Goal: Information Seeking & Learning: Learn about a topic

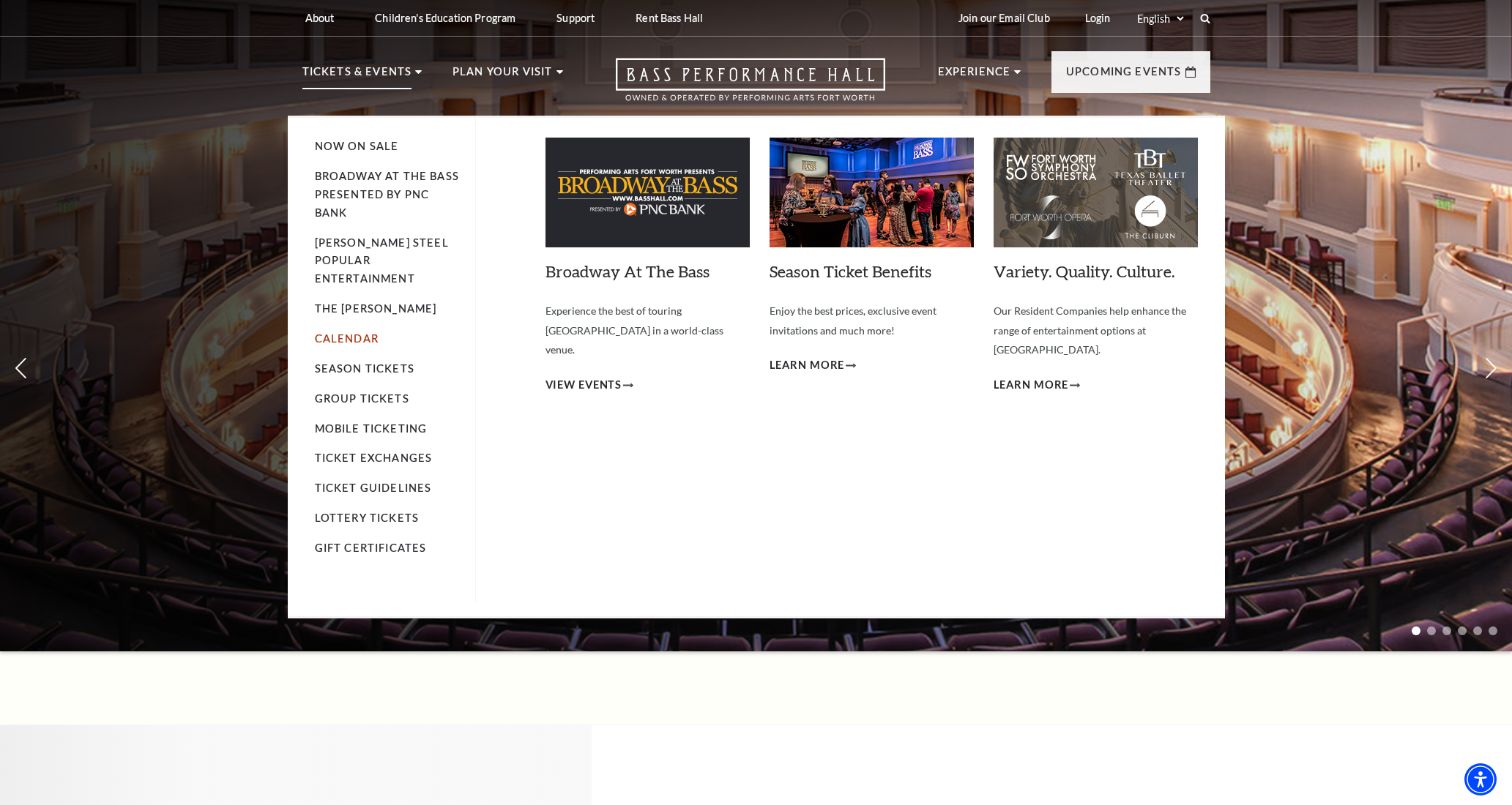
click at [347, 333] on link "Calendar" at bounding box center [346, 338] width 64 height 13
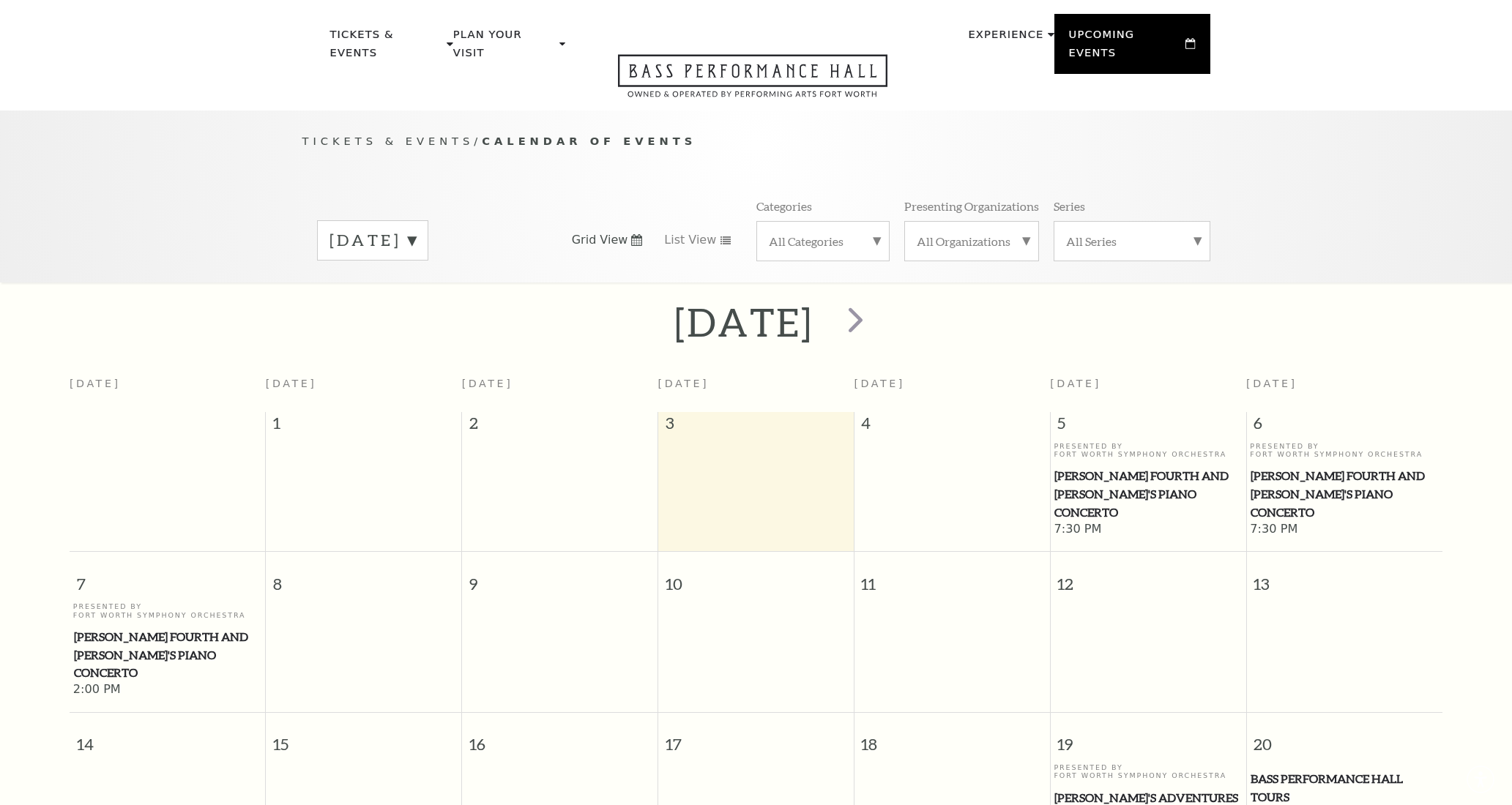
scroll to position [129, 0]
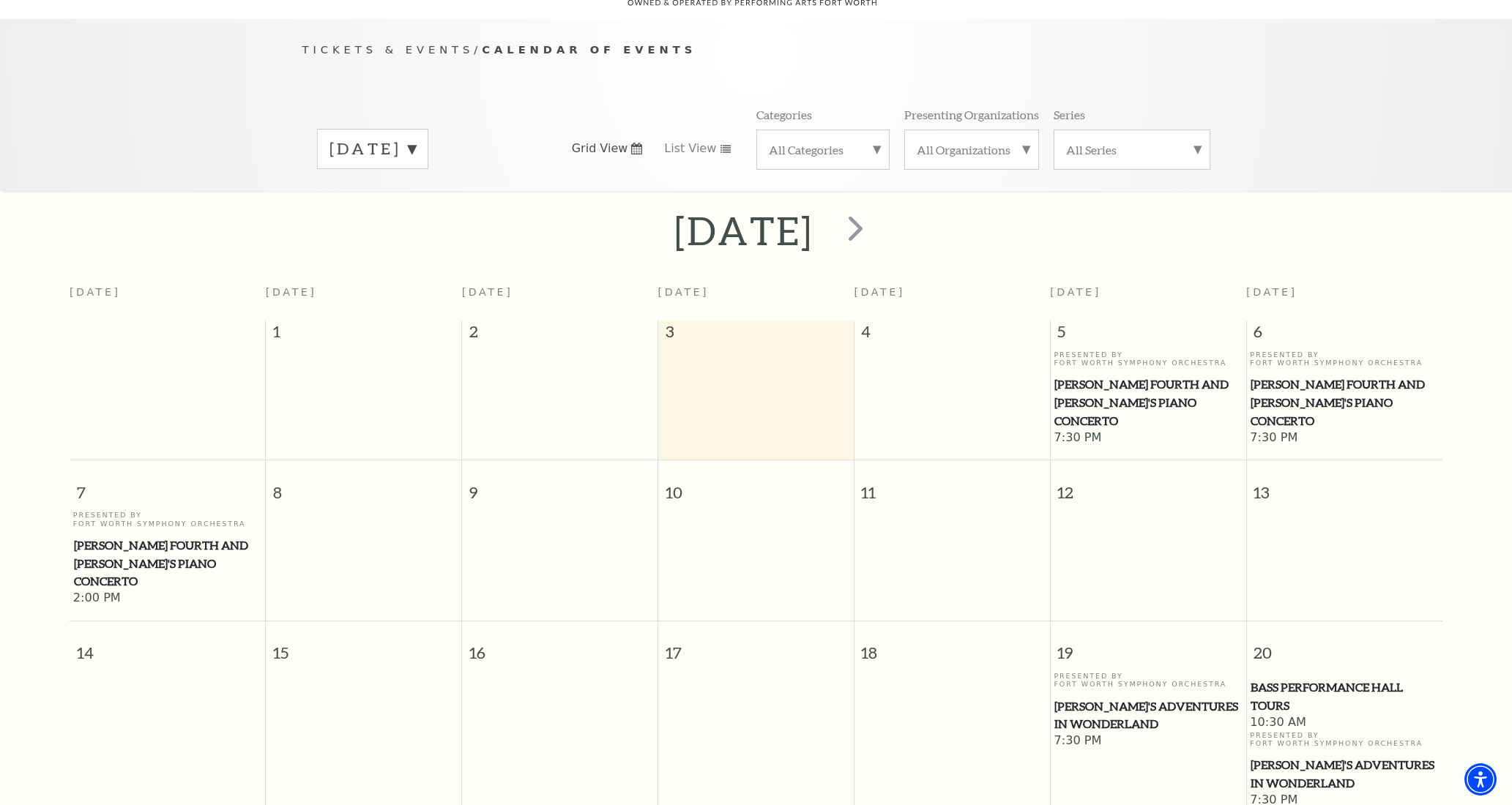
click at [118, 537] on span "[PERSON_NAME] Fourth and [PERSON_NAME]'s Piano Concerto" at bounding box center [168, 563] width 188 height 54
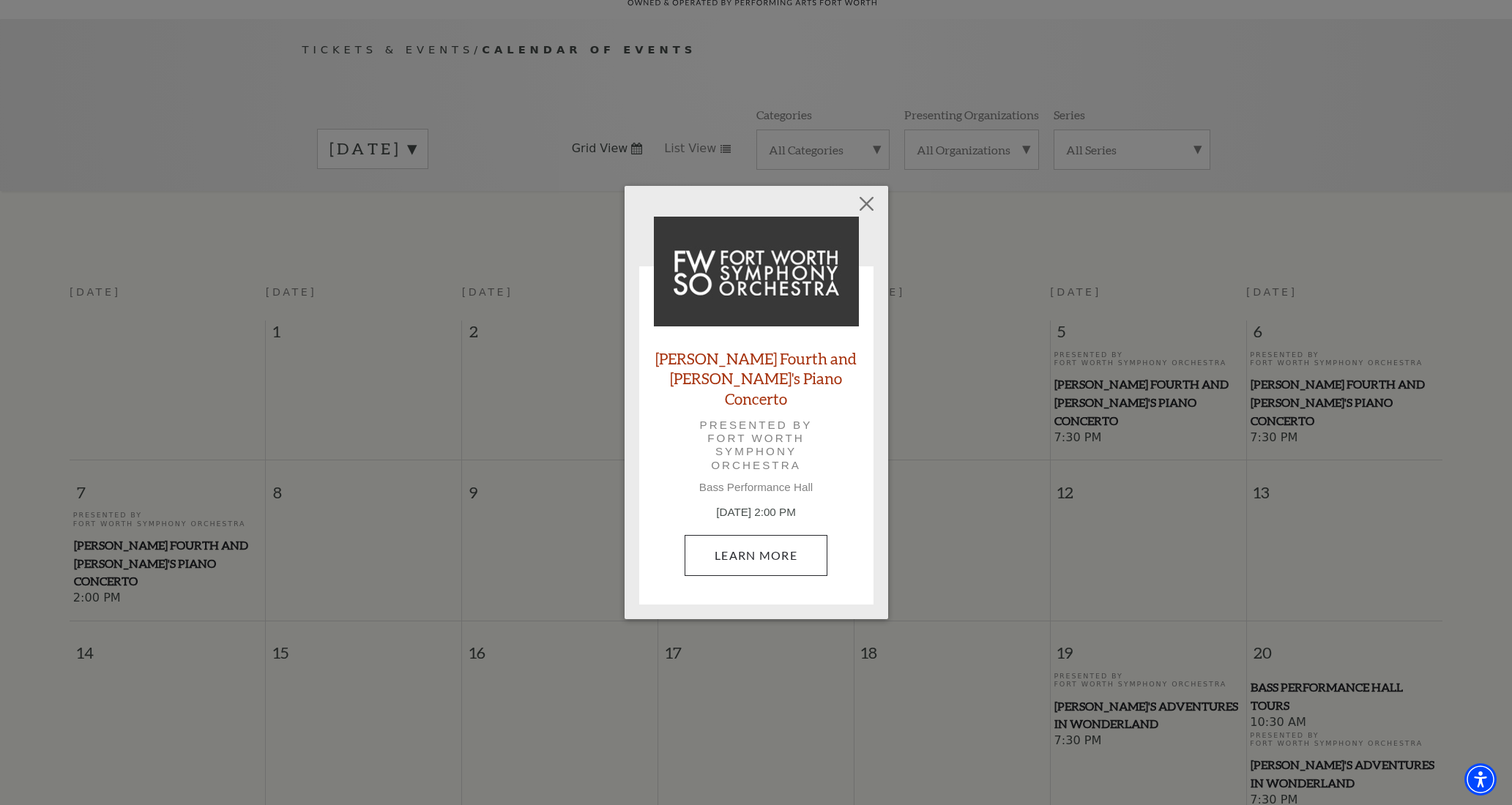
click at [756, 550] on link "Learn More" at bounding box center [756, 556] width 143 height 41
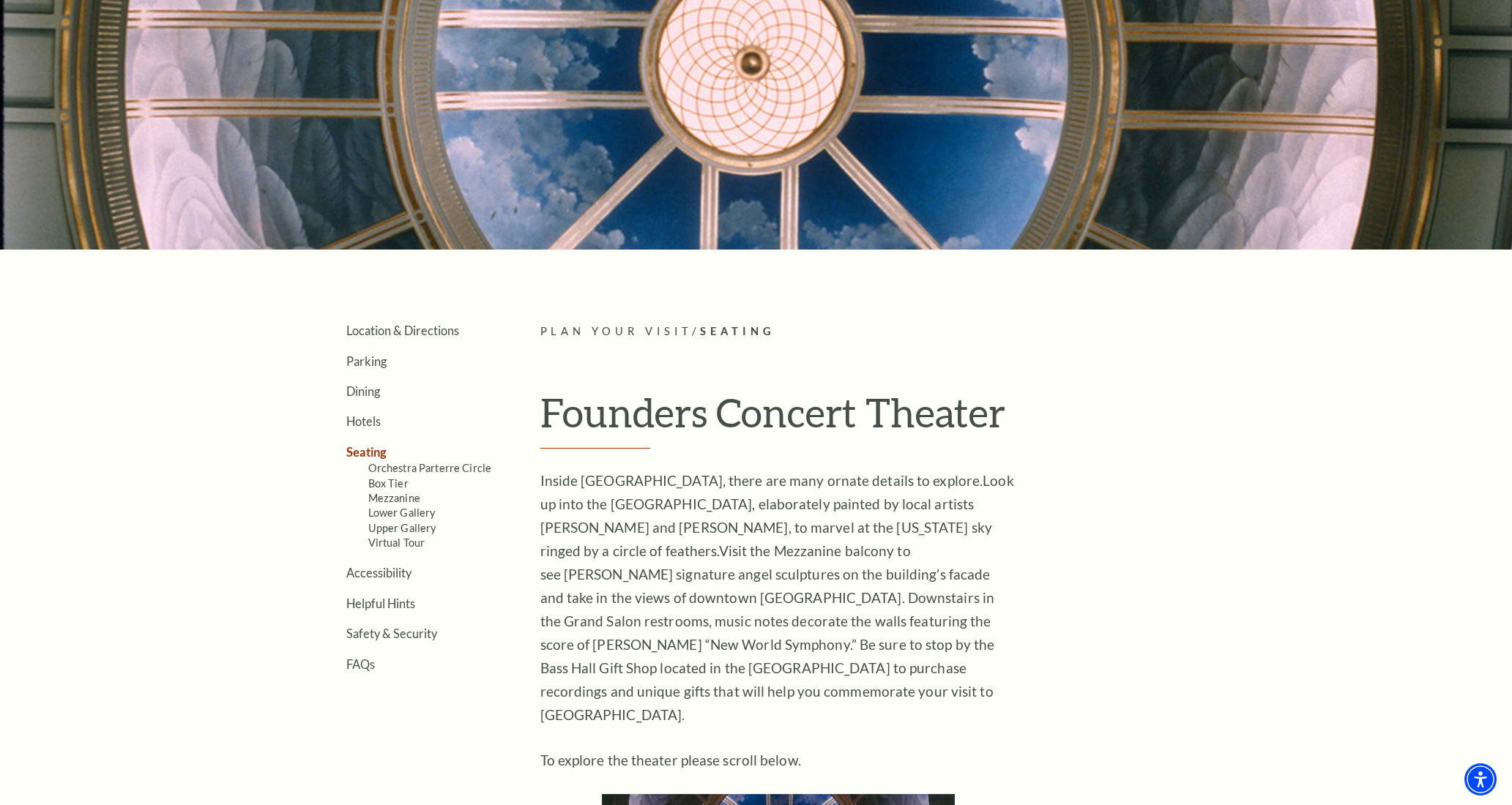
scroll to position [192, 0]
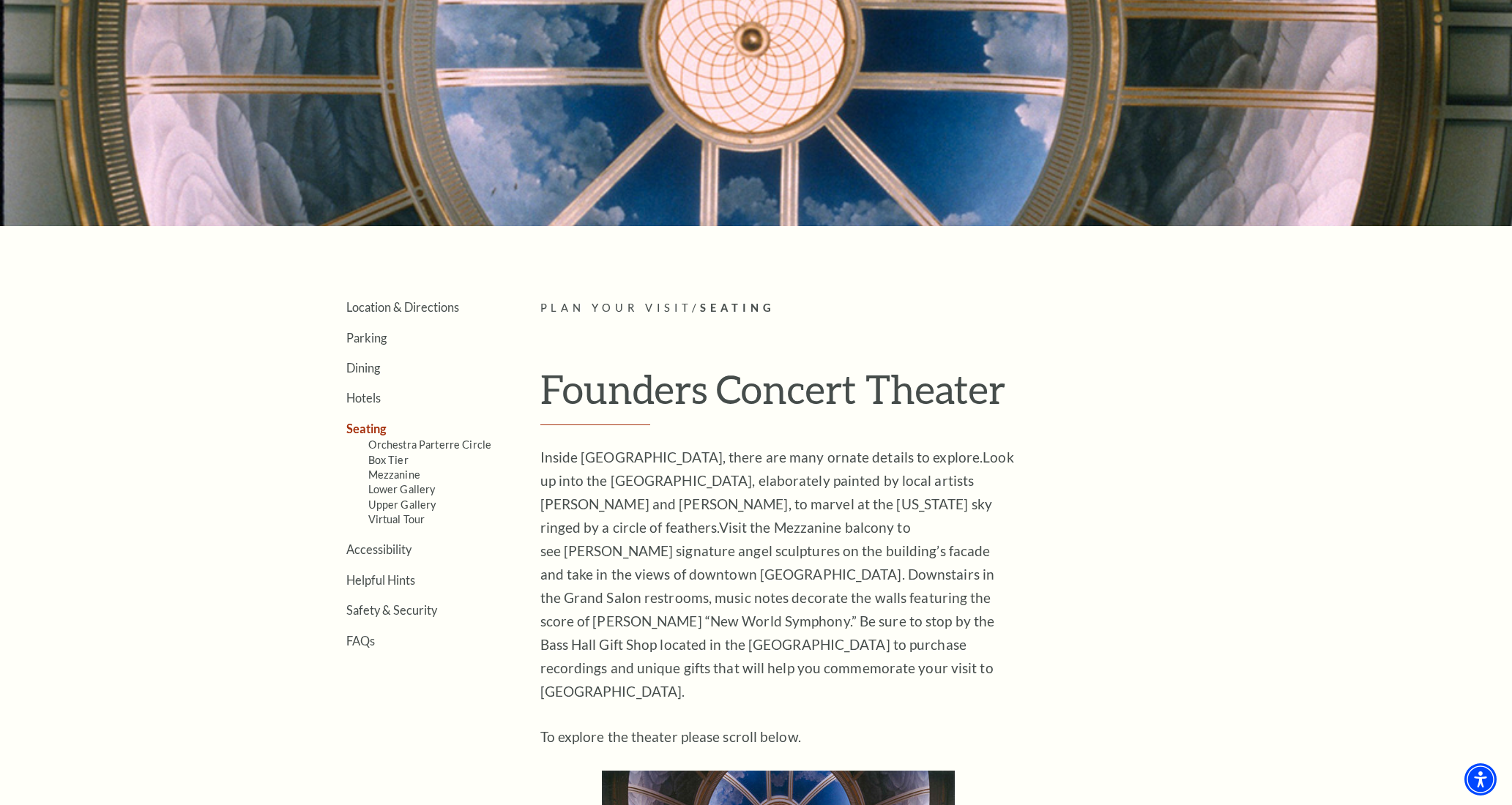
click at [370, 424] on link "Seating" at bounding box center [366, 428] width 40 height 14
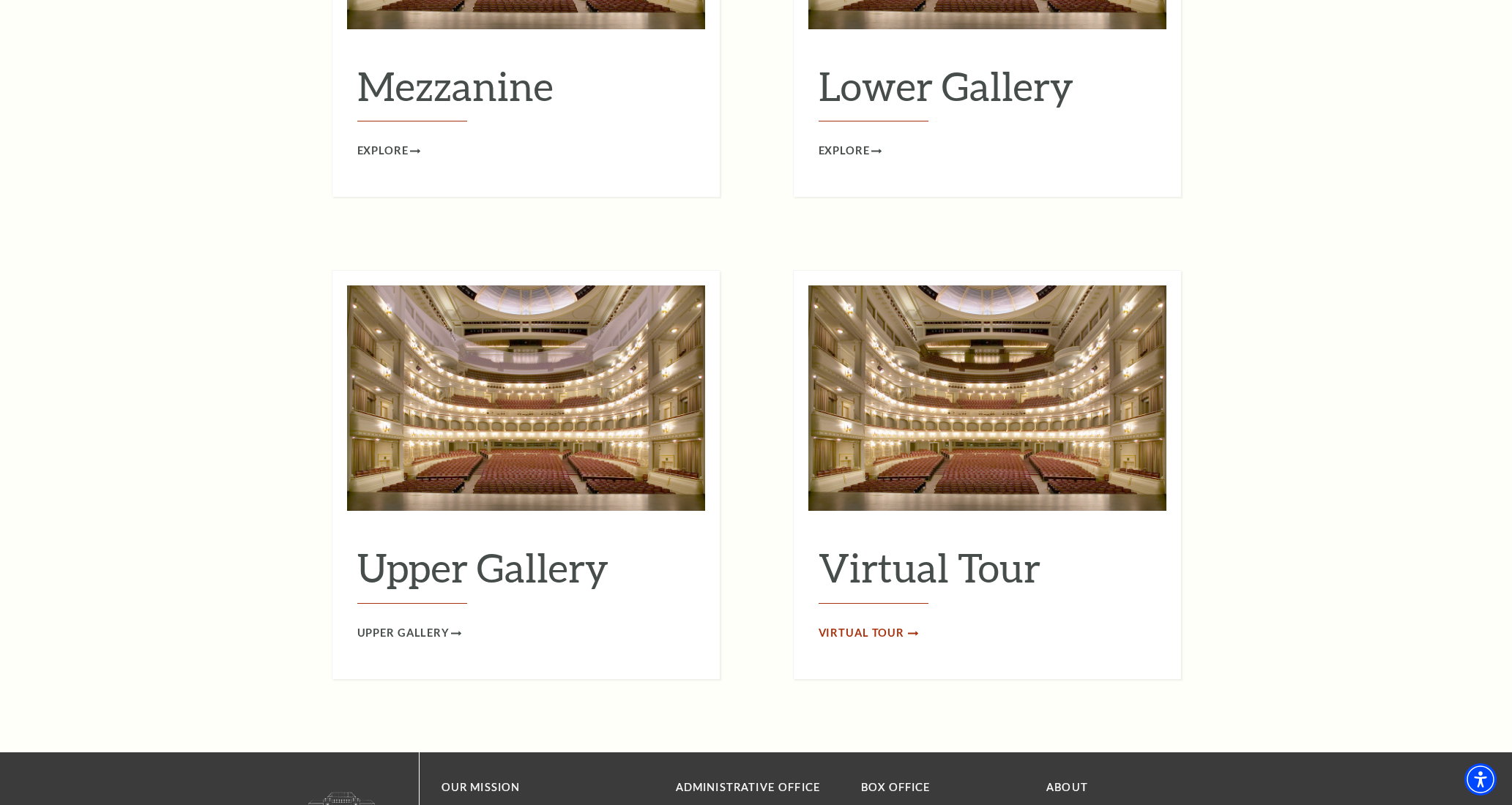
scroll to position [2210, 0]
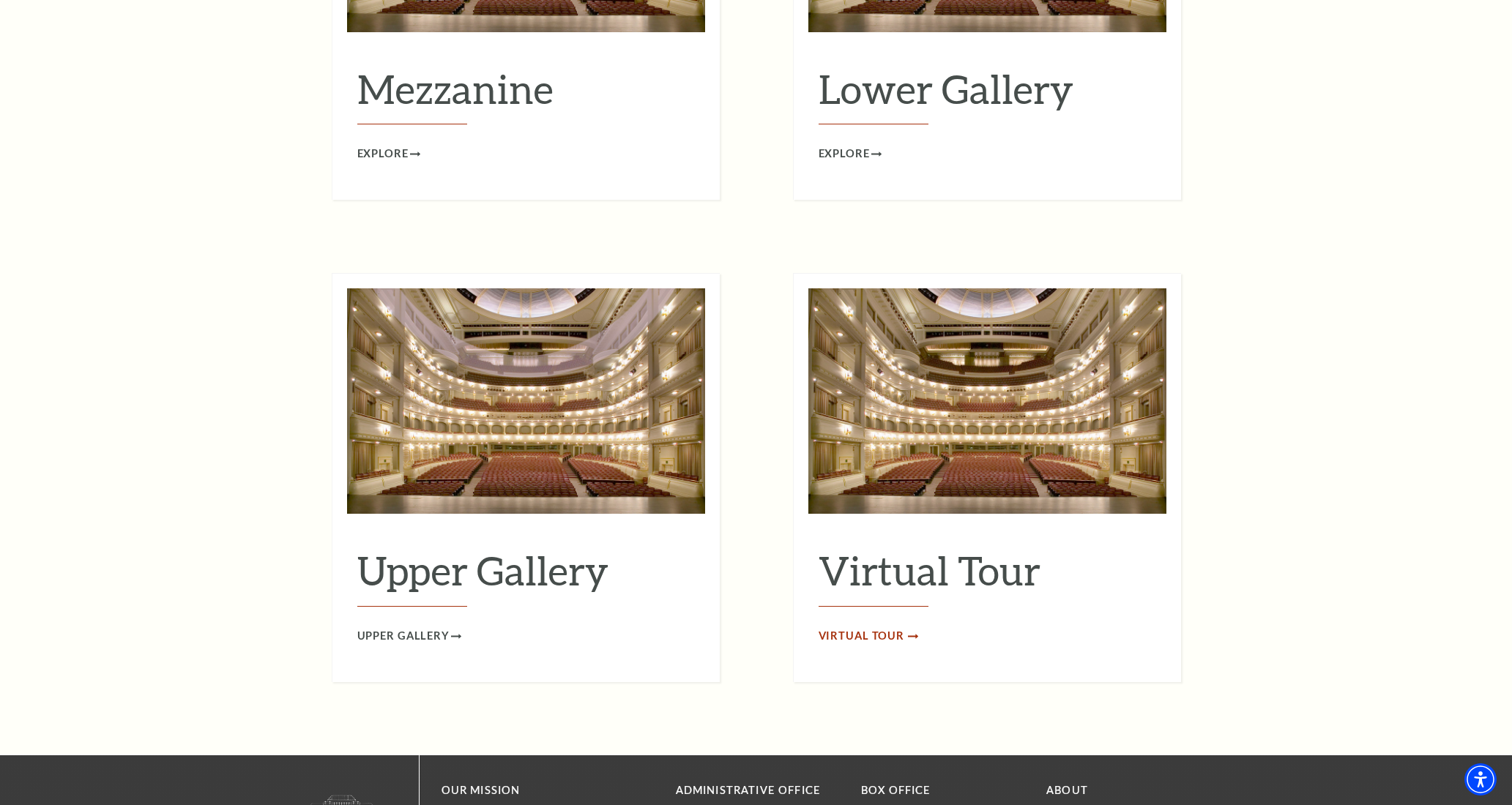
click at [863, 628] on span "Virtual Tour" at bounding box center [862, 637] width 86 height 19
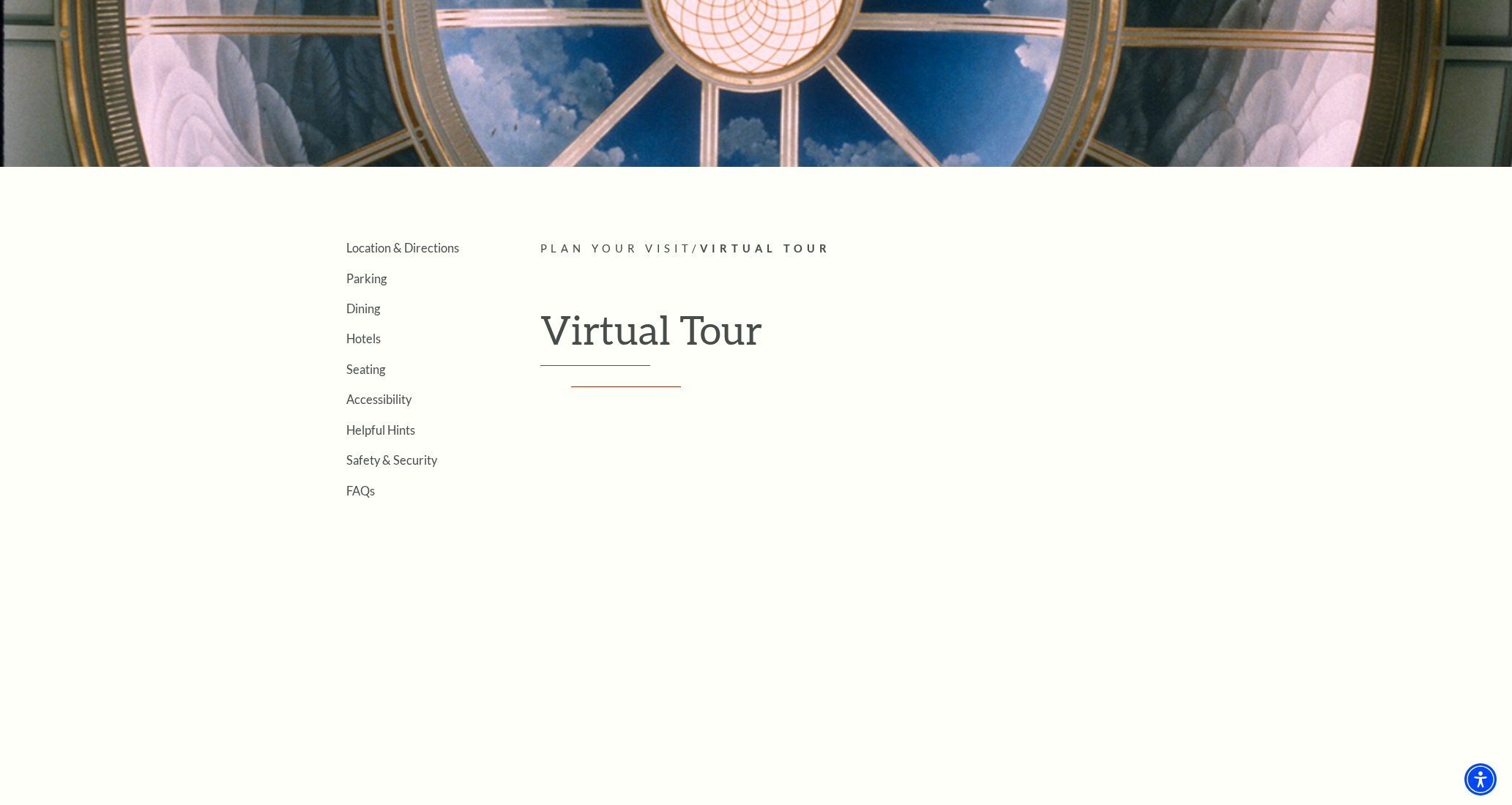
scroll to position [267, 0]
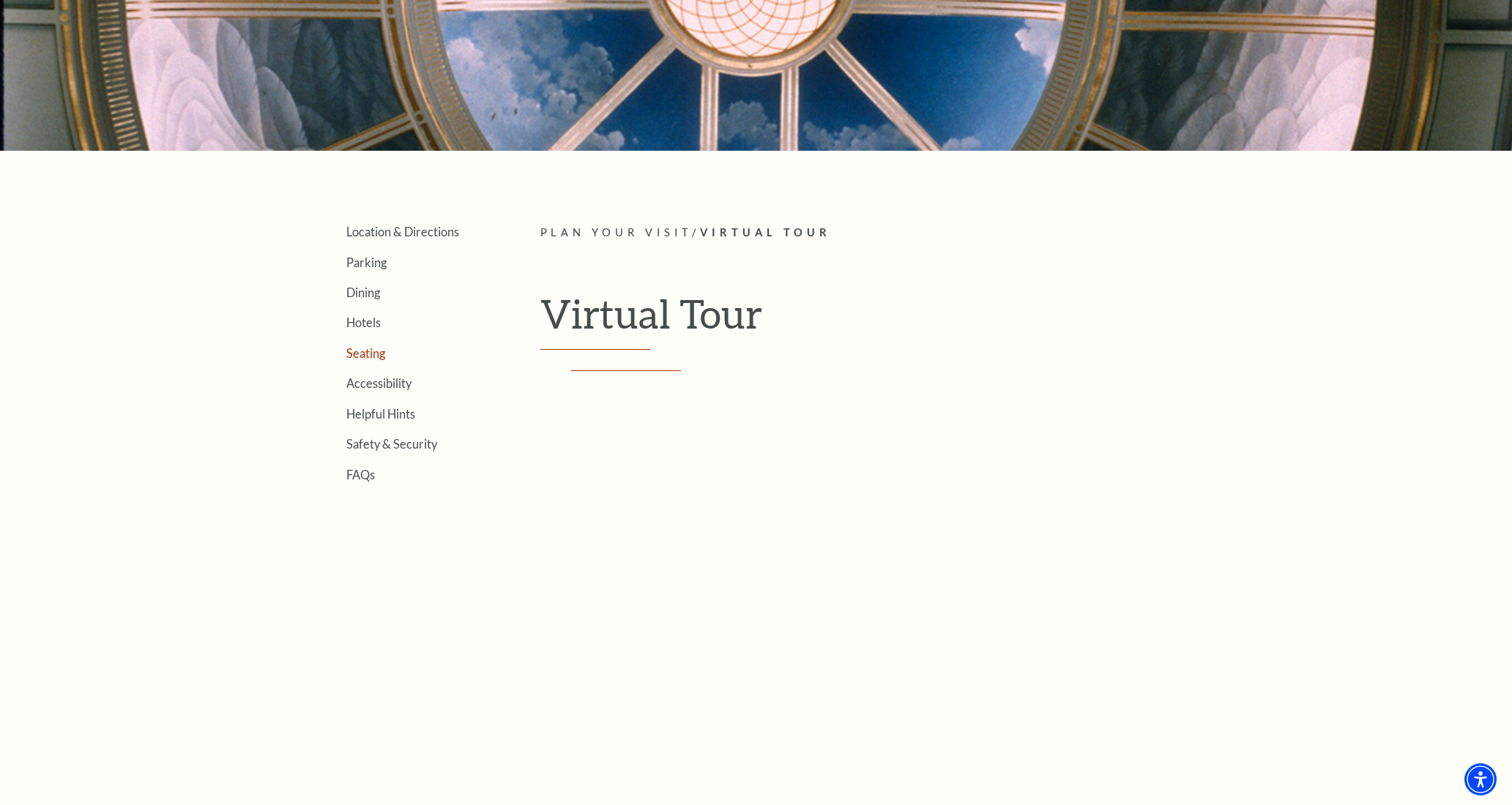
click at [364, 350] on link "Seating" at bounding box center [366, 353] width 39 height 14
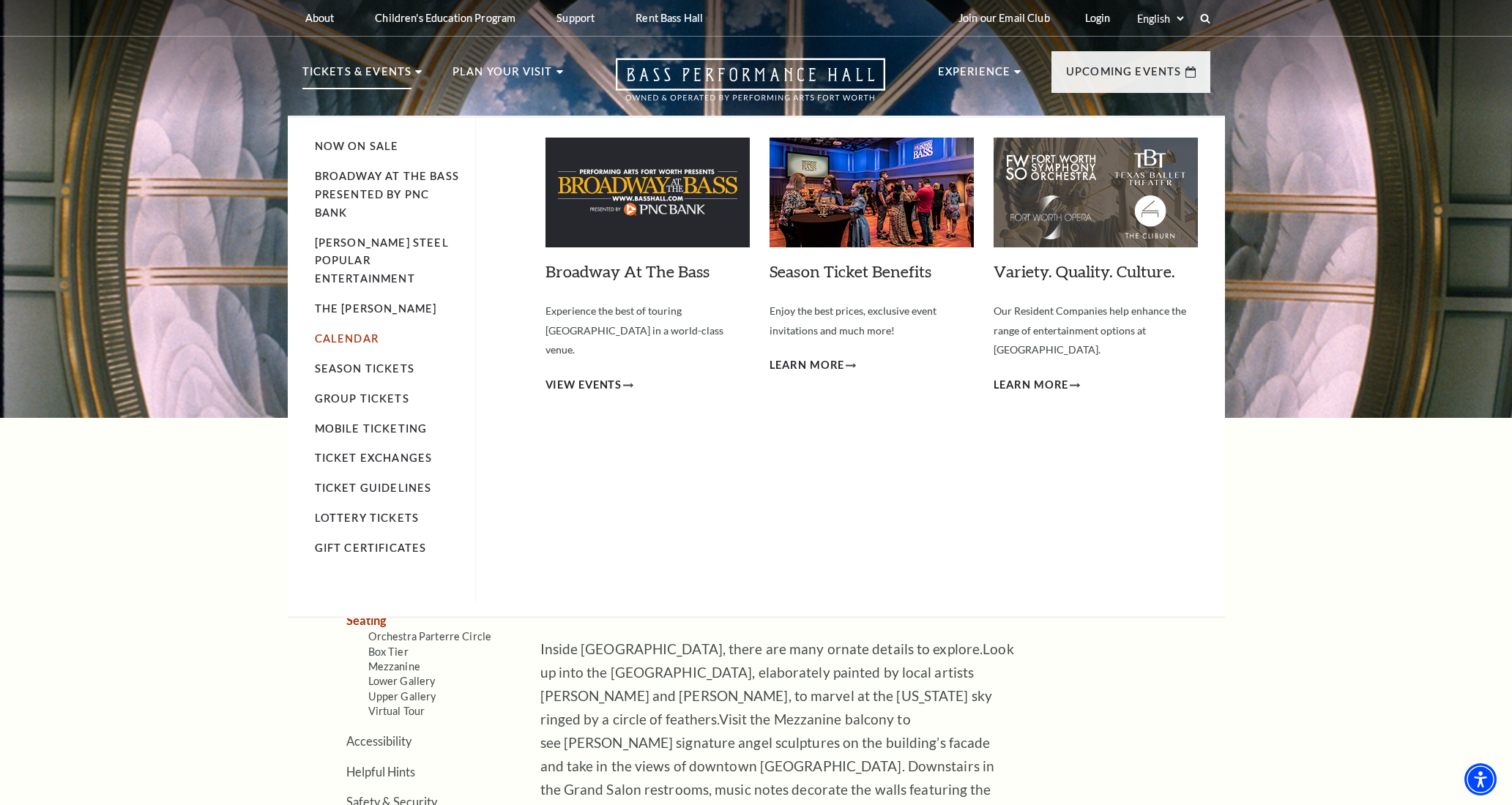
click at [339, 333] on link "Calendar" at bounding box center [346, 338] width 64 height 13
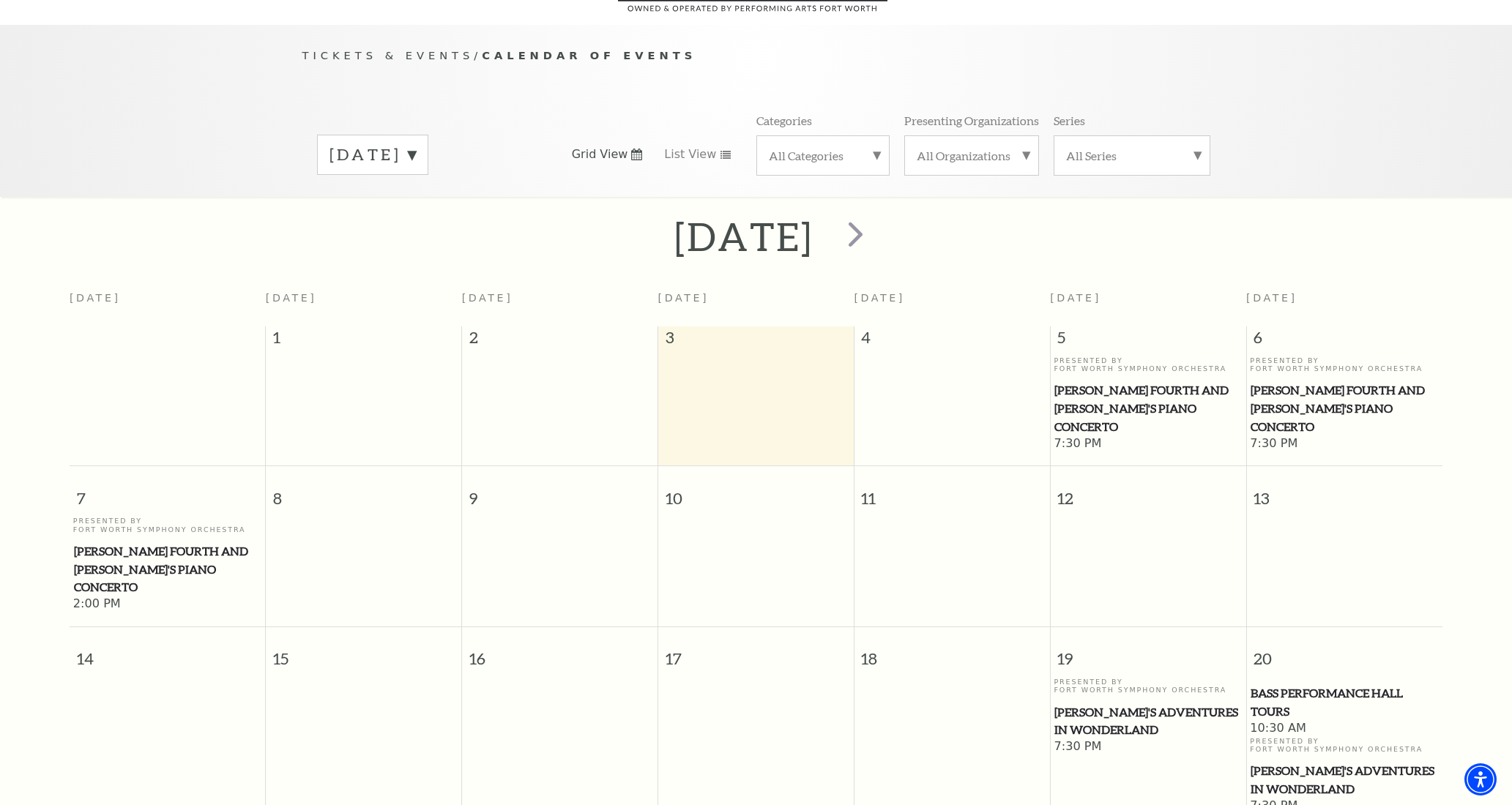
scroll to position [129, 0]
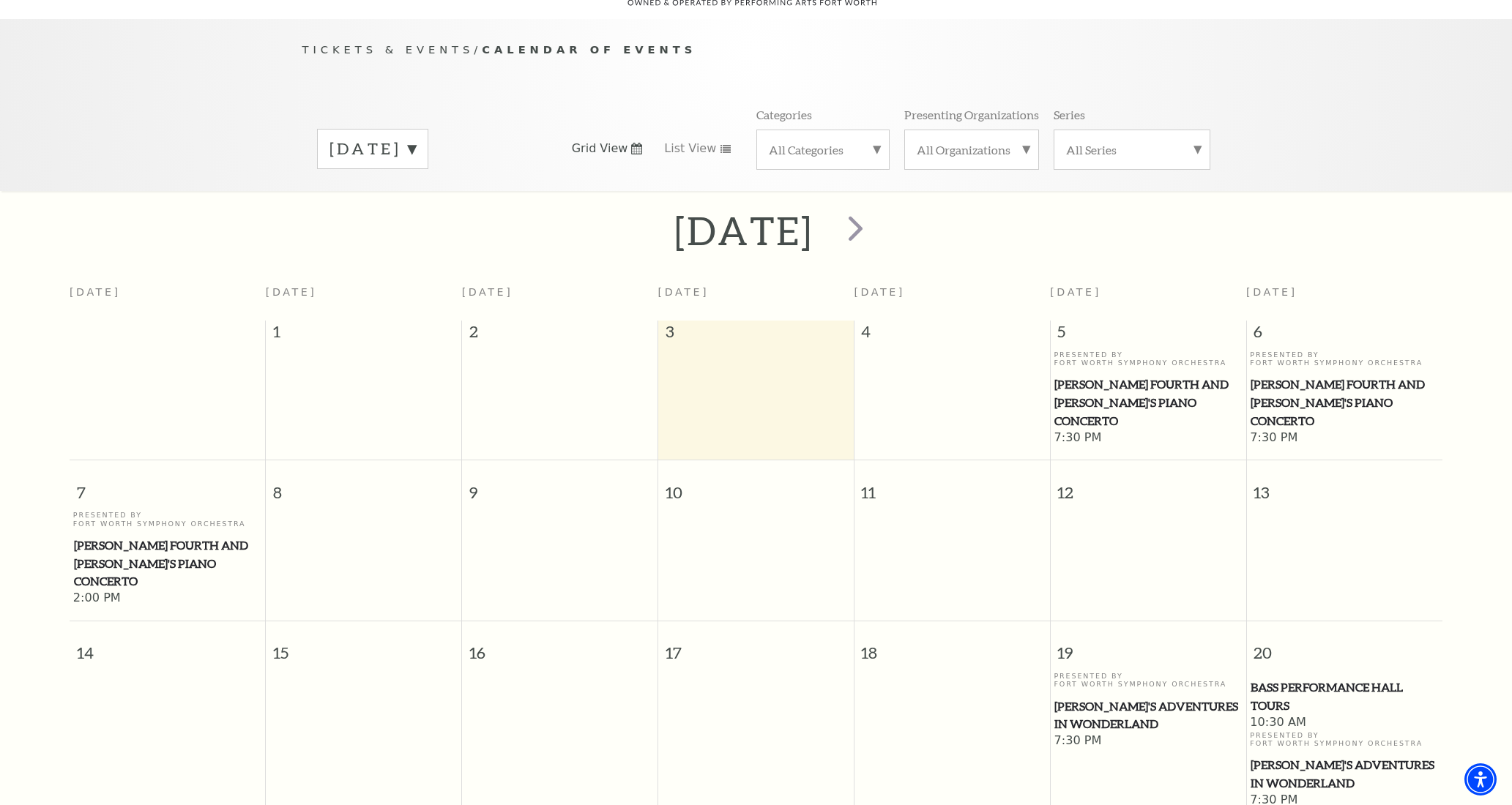
click at [125, 537] on span "[PERSON_NAME] Fourth and [PERSON_NAME]'s Piano Concerto" at bounding box center [168, 563] width 188 height 54
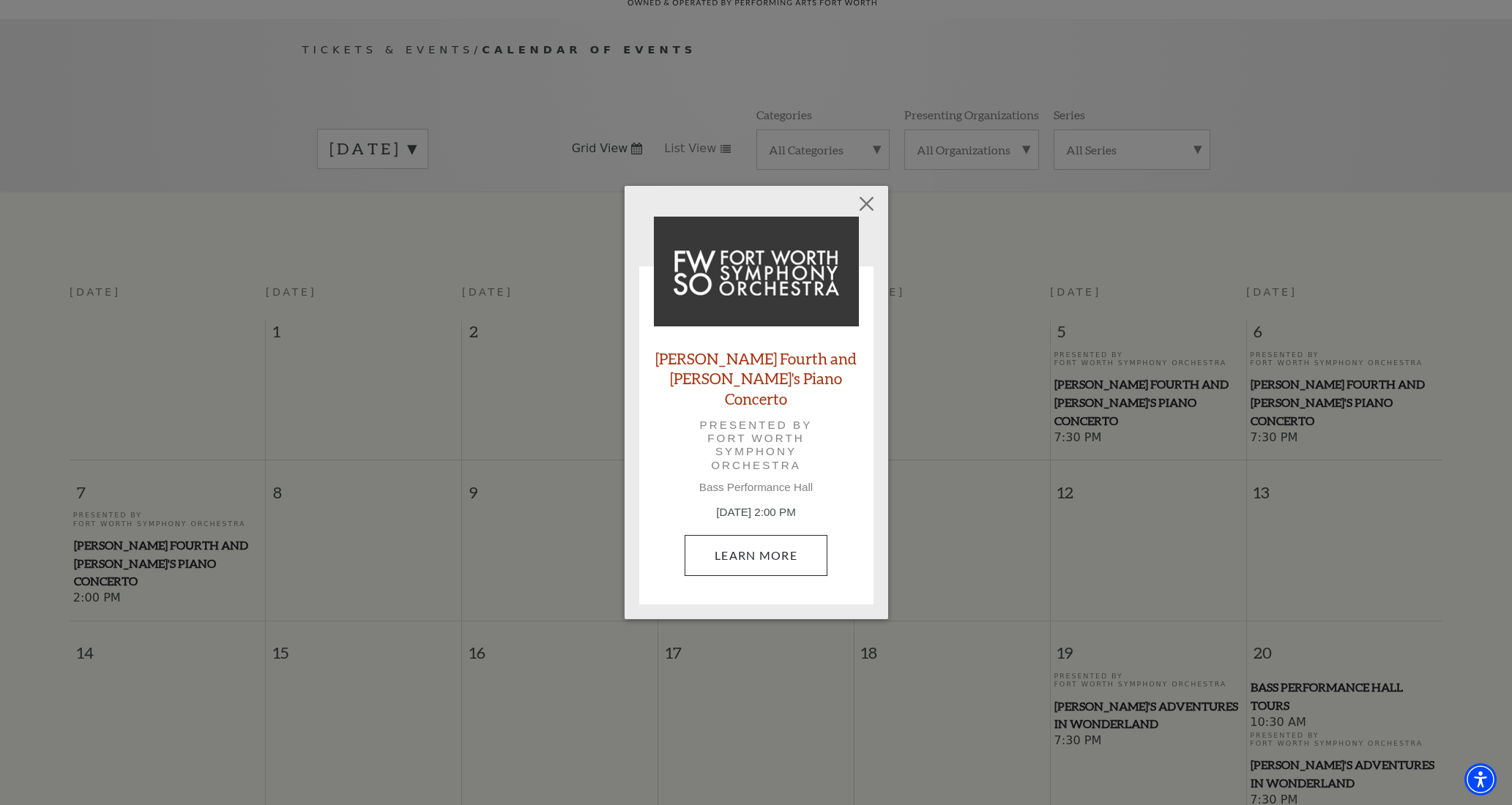
click at [758, 546] on link "Learn More" at bounding box center [756, 556] width 143 height 41
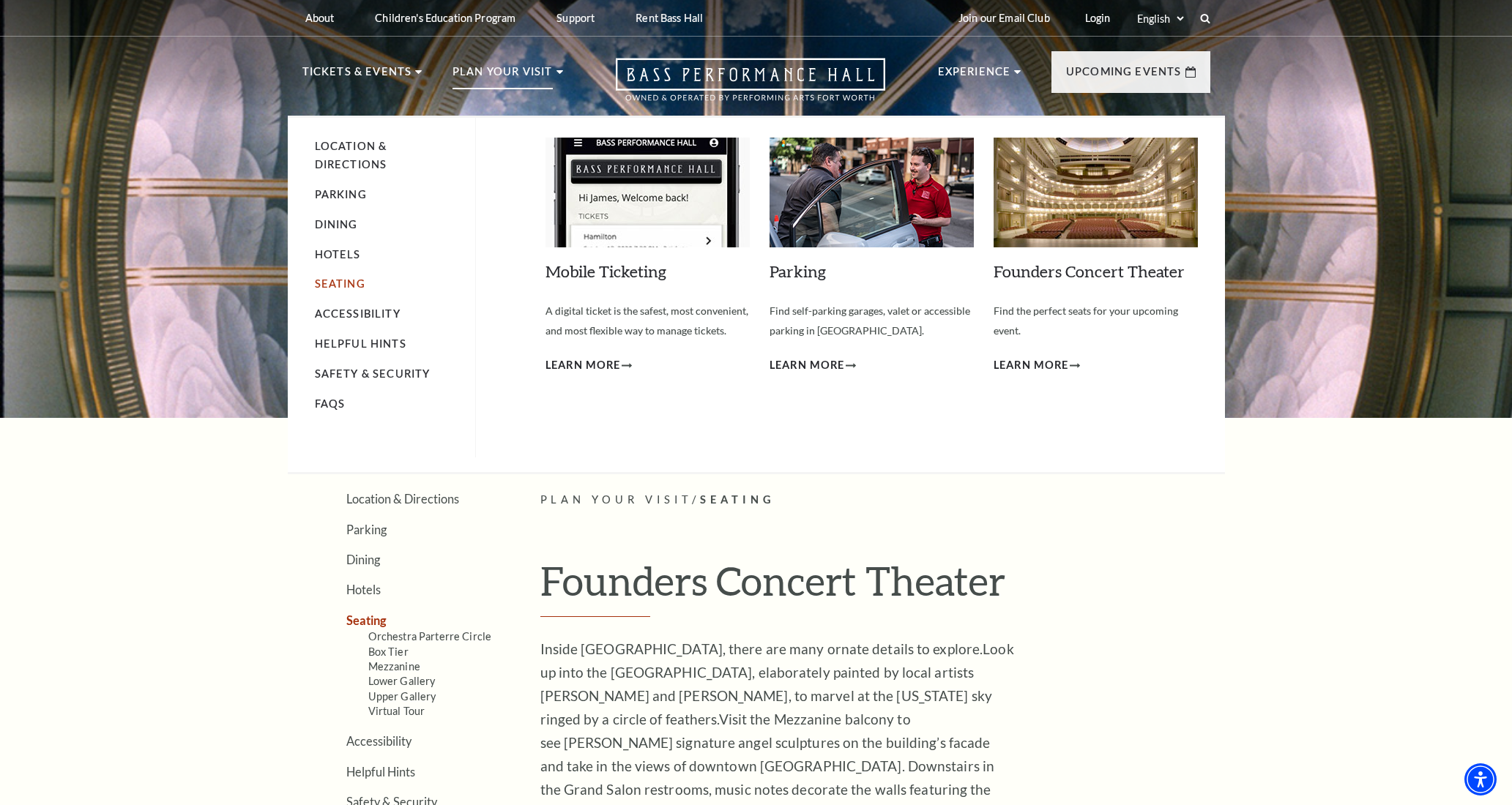
click at [336, 279] on link "Seating" at bounding box center [340, 284] width 51 height 13
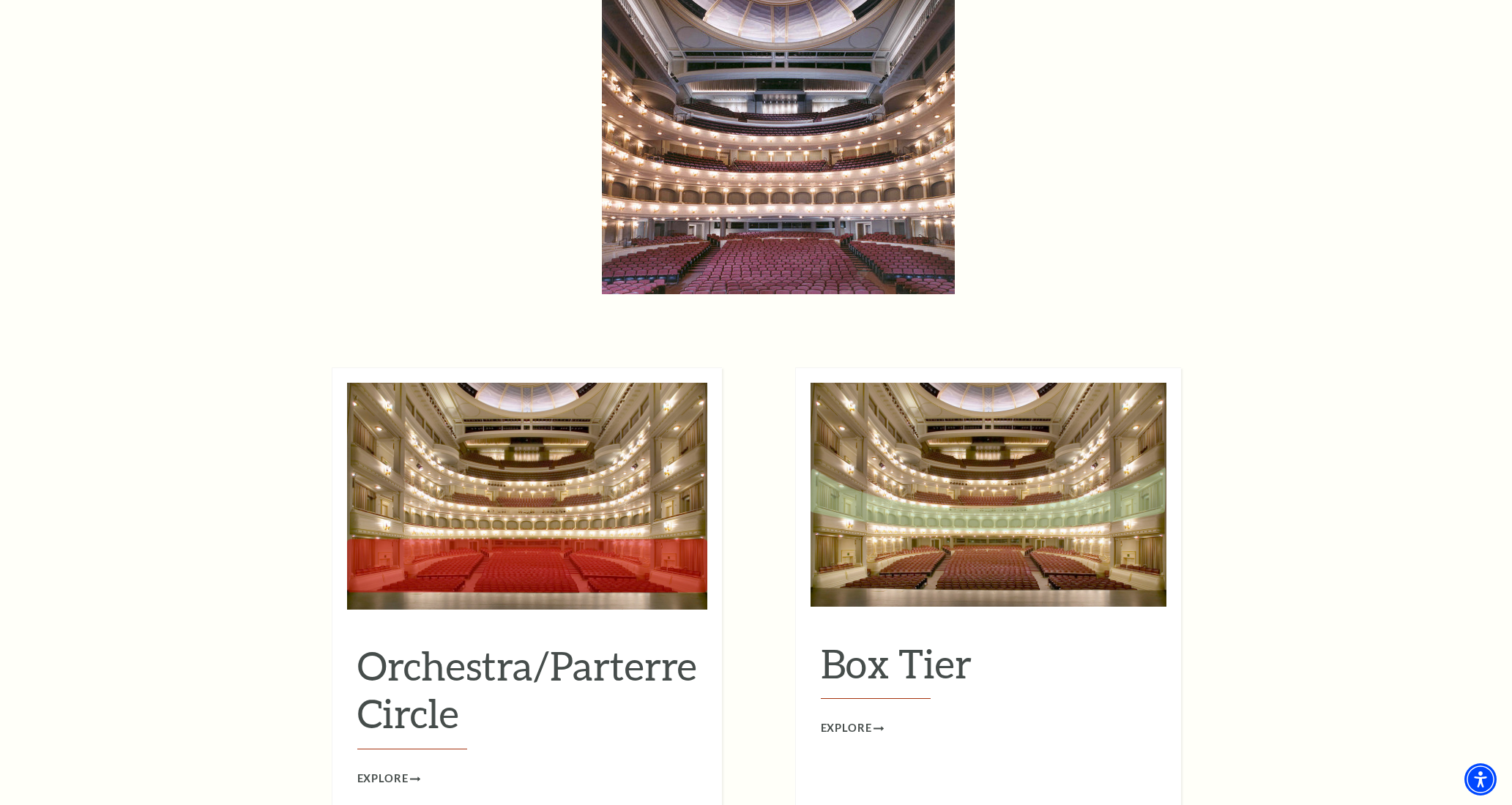
scroll to position [1103, 0]
click at [396, 770] on span "Explore" at bounding box center [382, 779] width 51 height 19
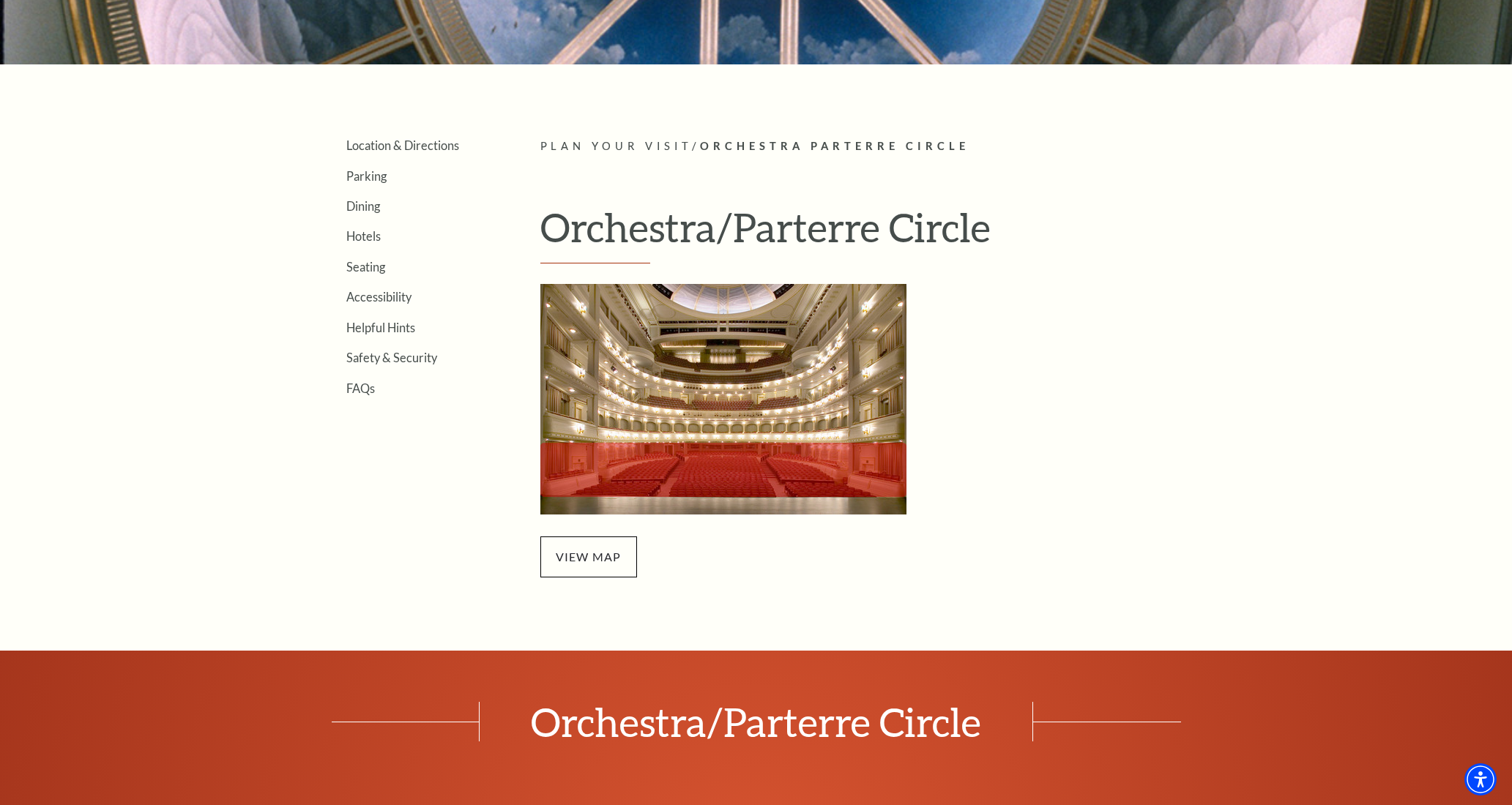
scroll to position [360, 0]
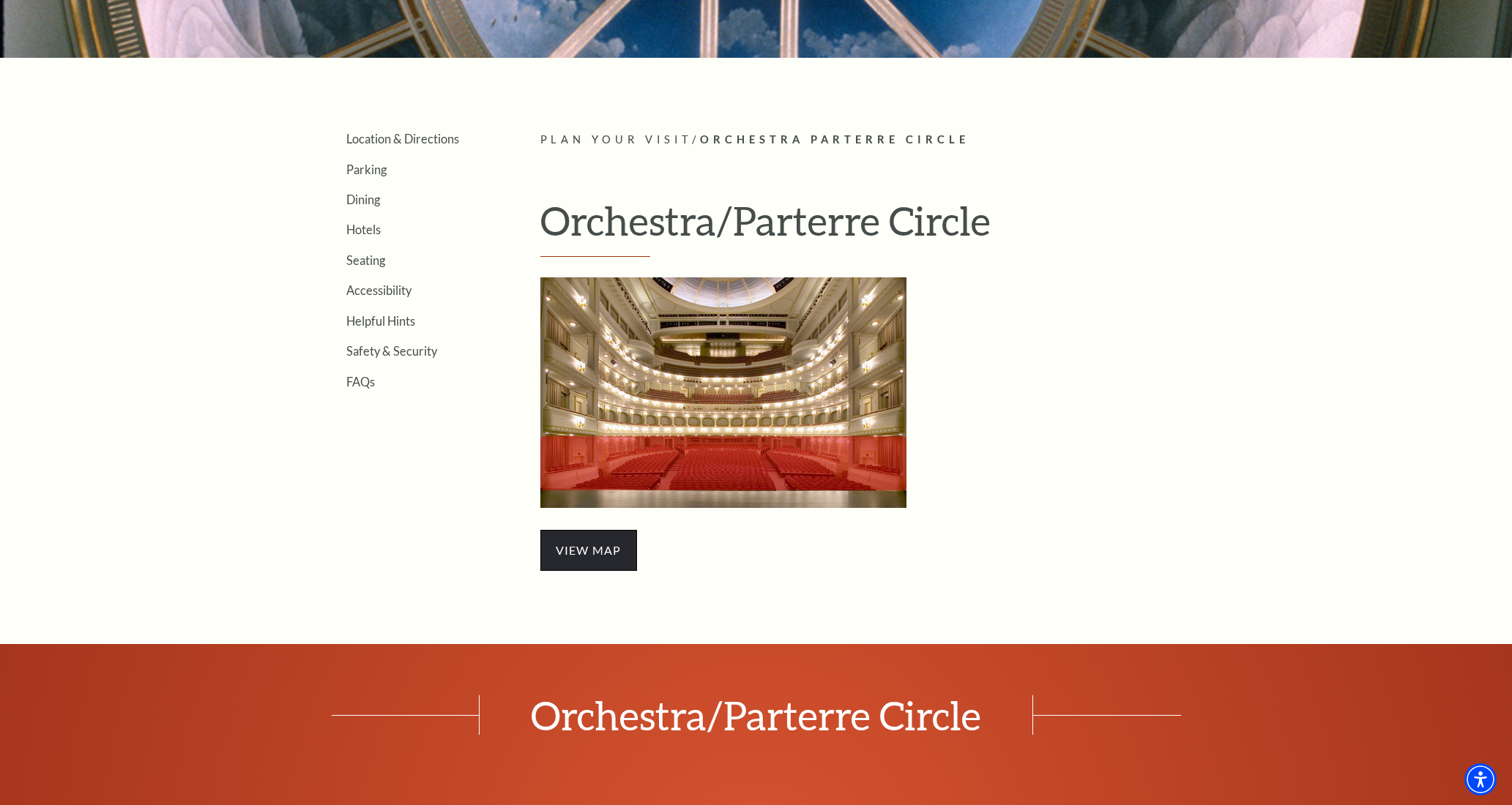
click at [582, 542] on span "view map" at bounding box center [588, 551] width 97 height 41
click at [594, 550] on span "view map" at bounding box center [588, 551] width 97 height 41
click at [371, 256] on link "Seating" at bounding box center [366, 260] width 39 height 14
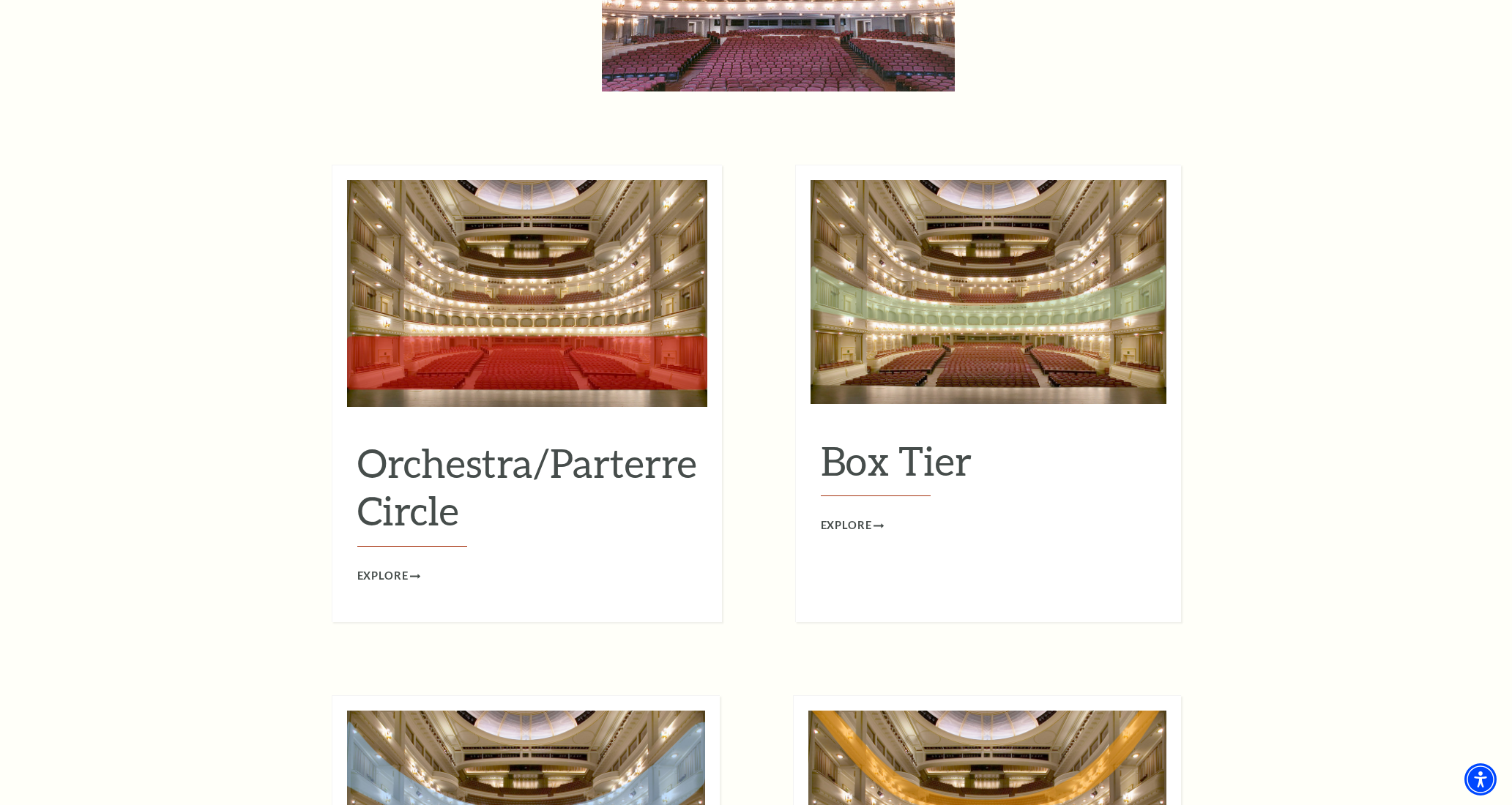
scroll to position [1309, 0]
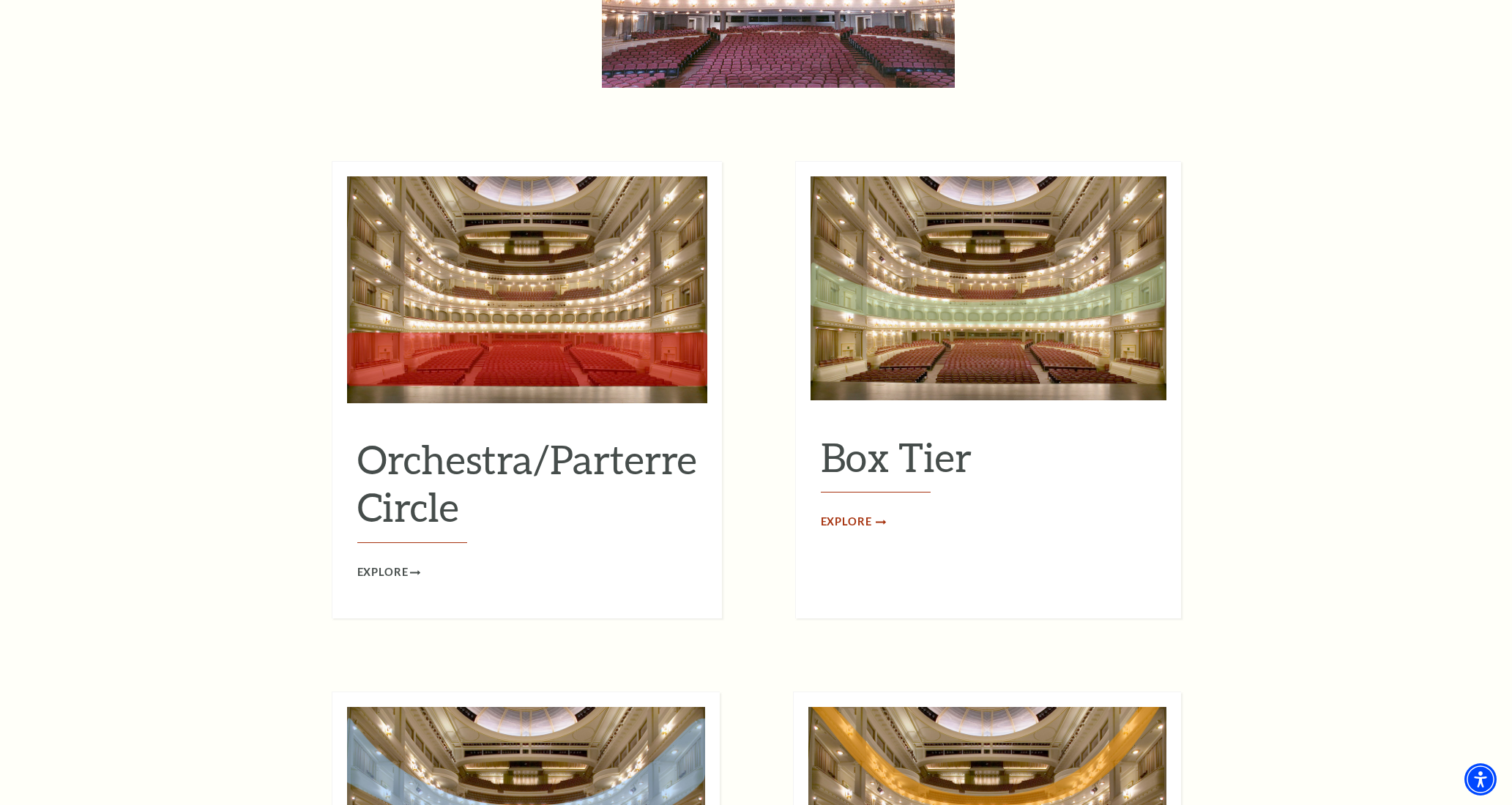
click at [846, 514] on span "Explore" at bounding box center [846, 522] width 51 height 19
click at [393, 563] on span "Explore" at bounding box center [382, 572] width 51 height 19
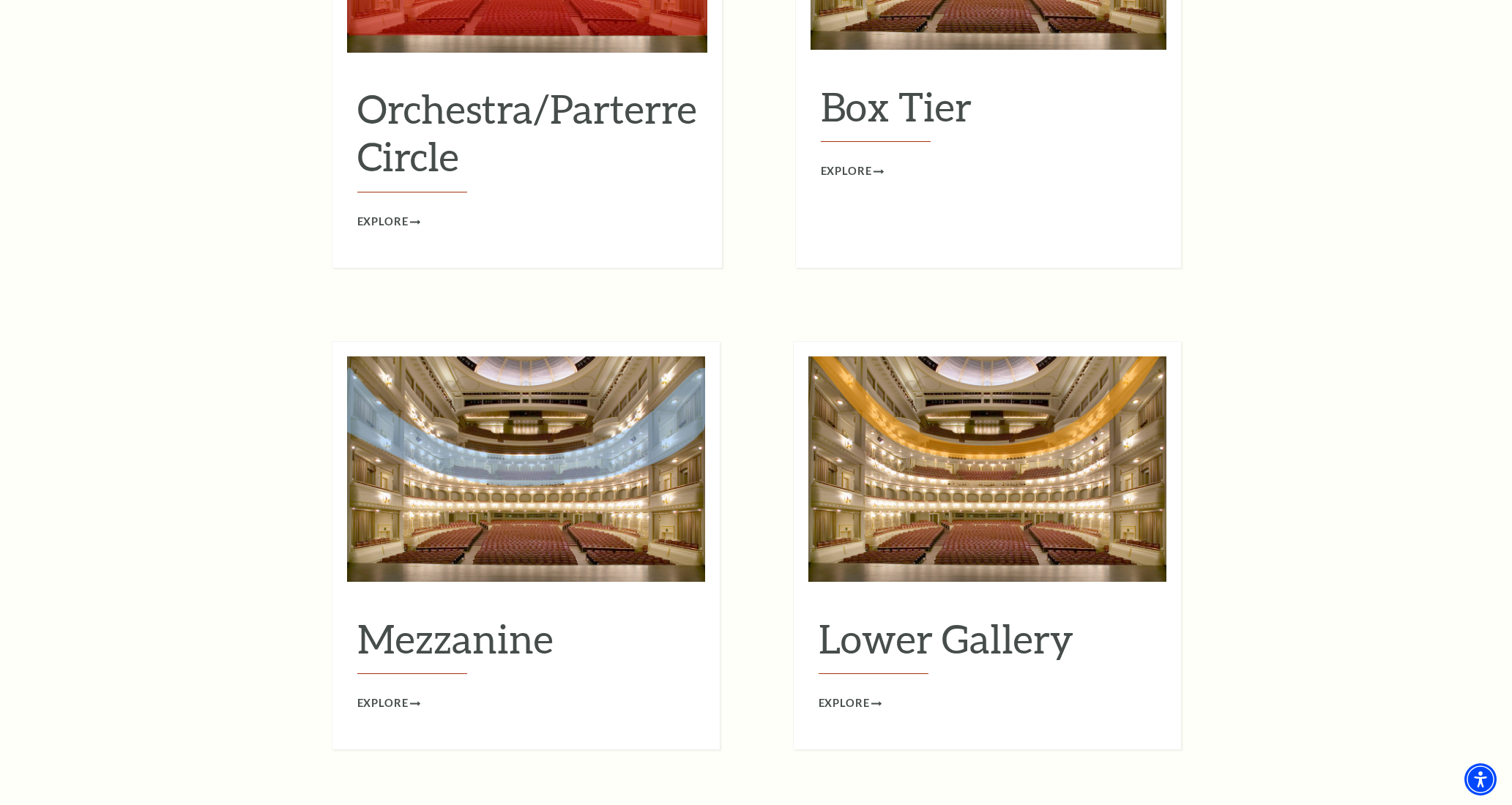
scroll to position [1675, 0]
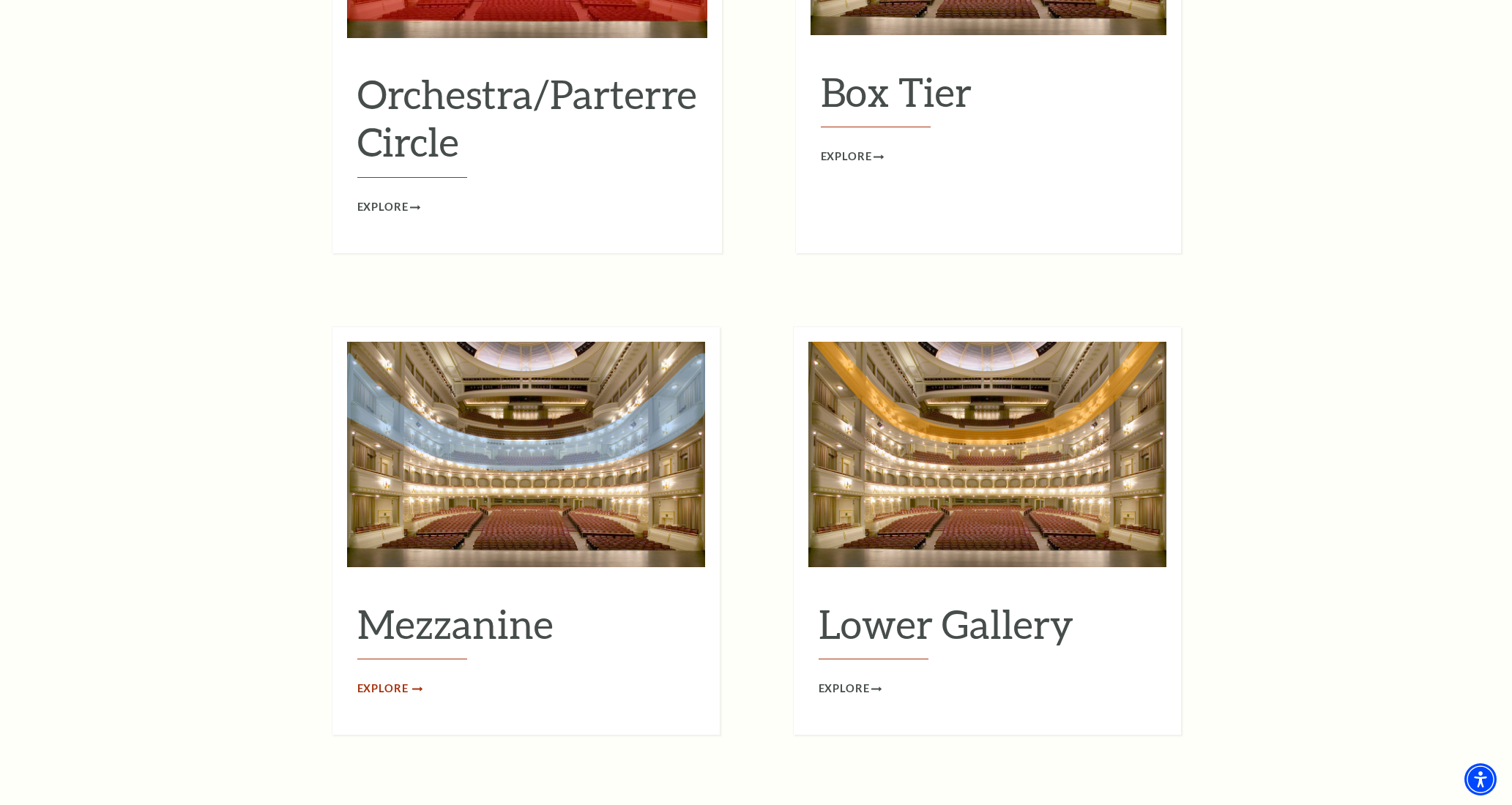
click at [376, 680] on span "Explore" at bounding box center [382, 689] width 51 height 19
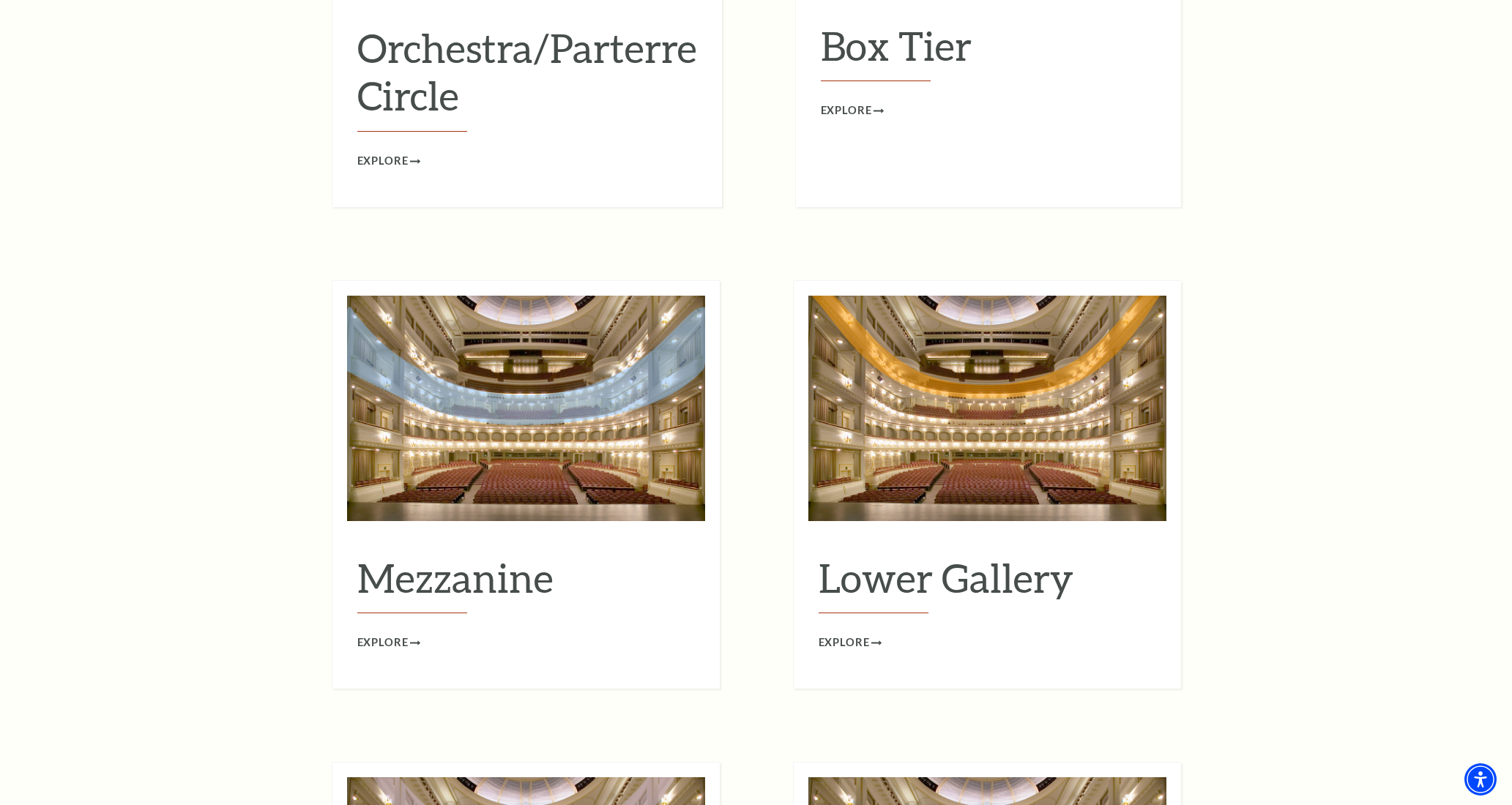
scroll to position [1768, 0]
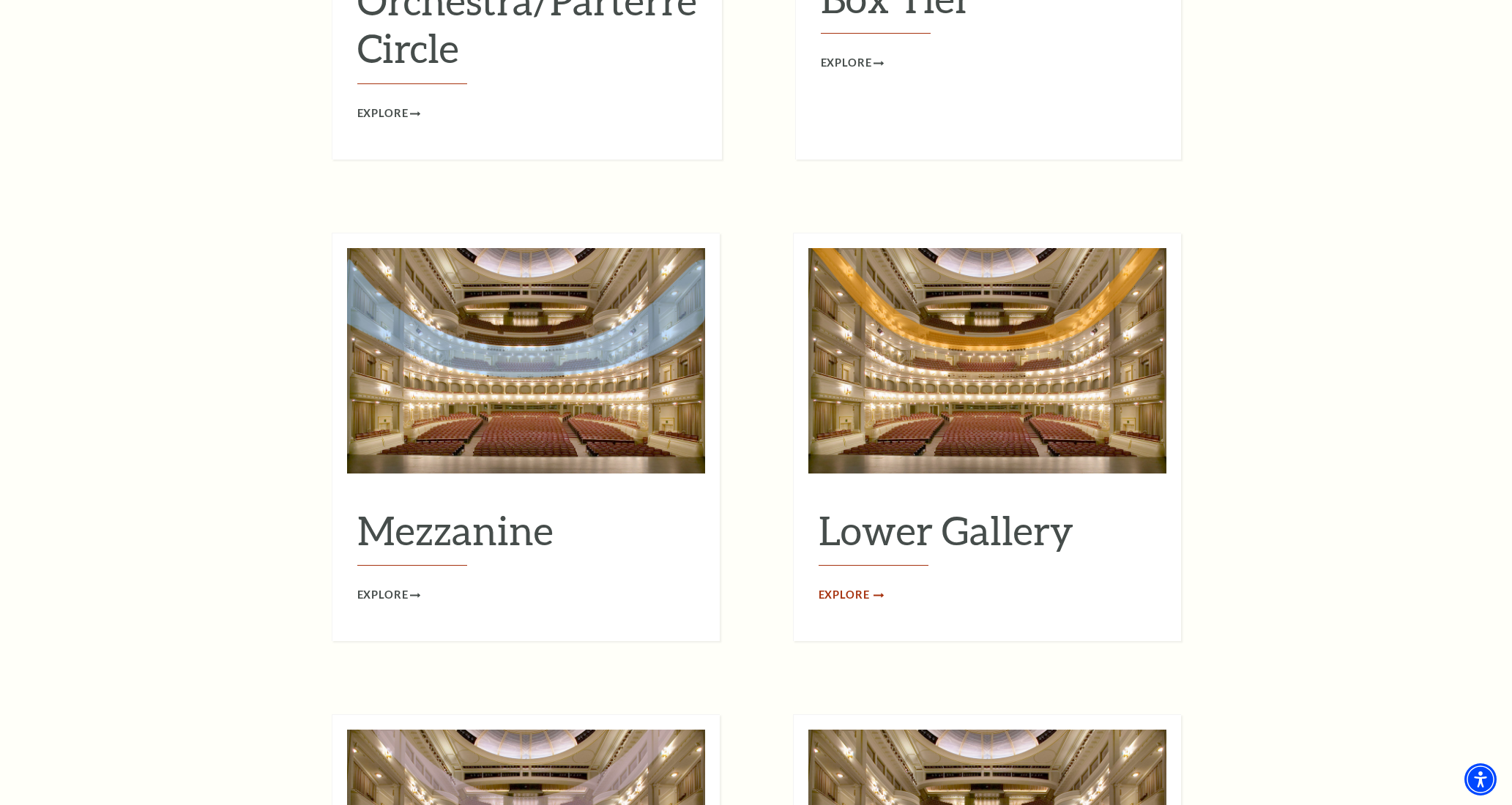
click at [848, 587] on span "Explore" at bounding box center [844, 596] width 51 height 19
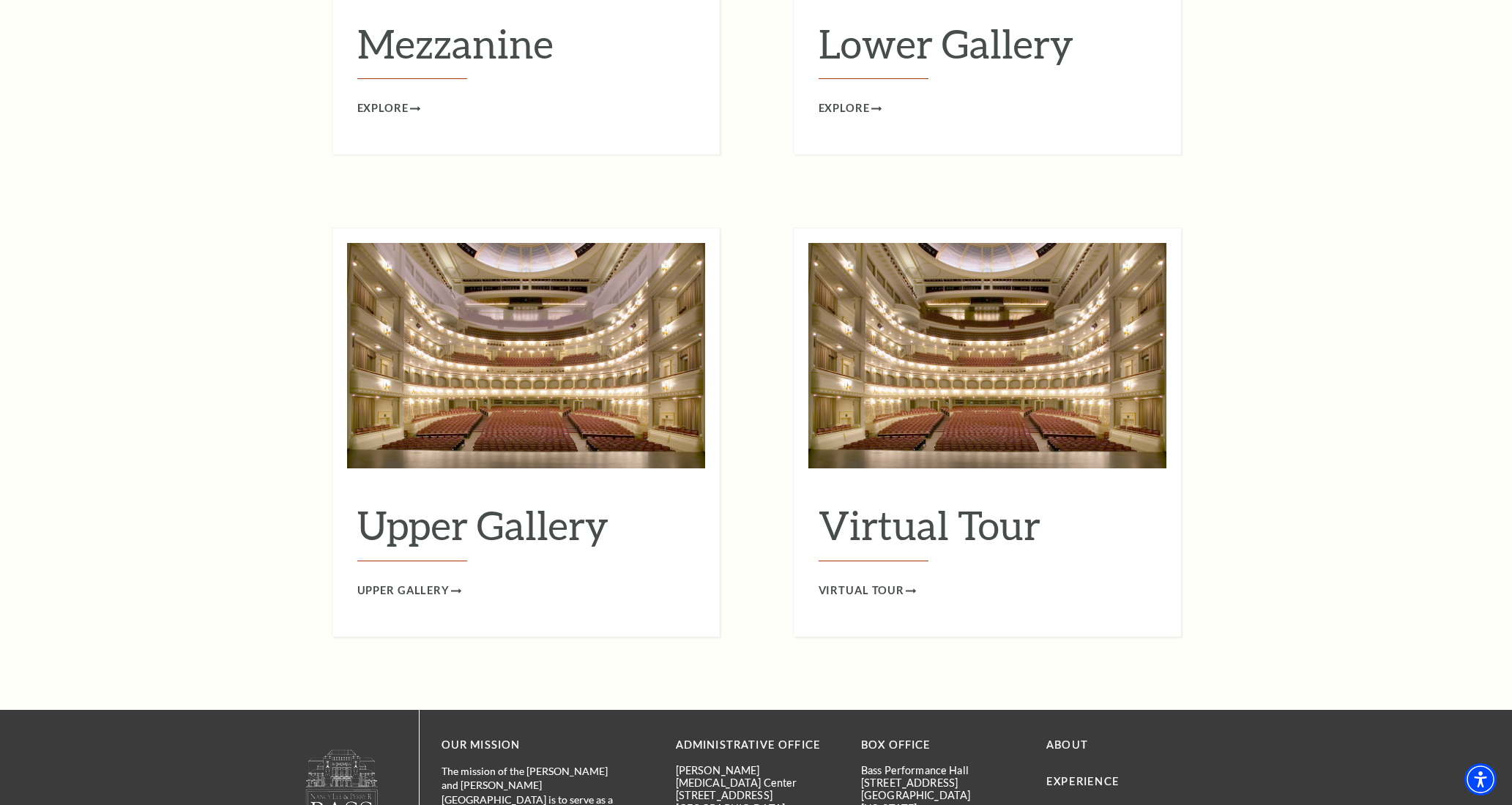
scroll to position [2258, 0]
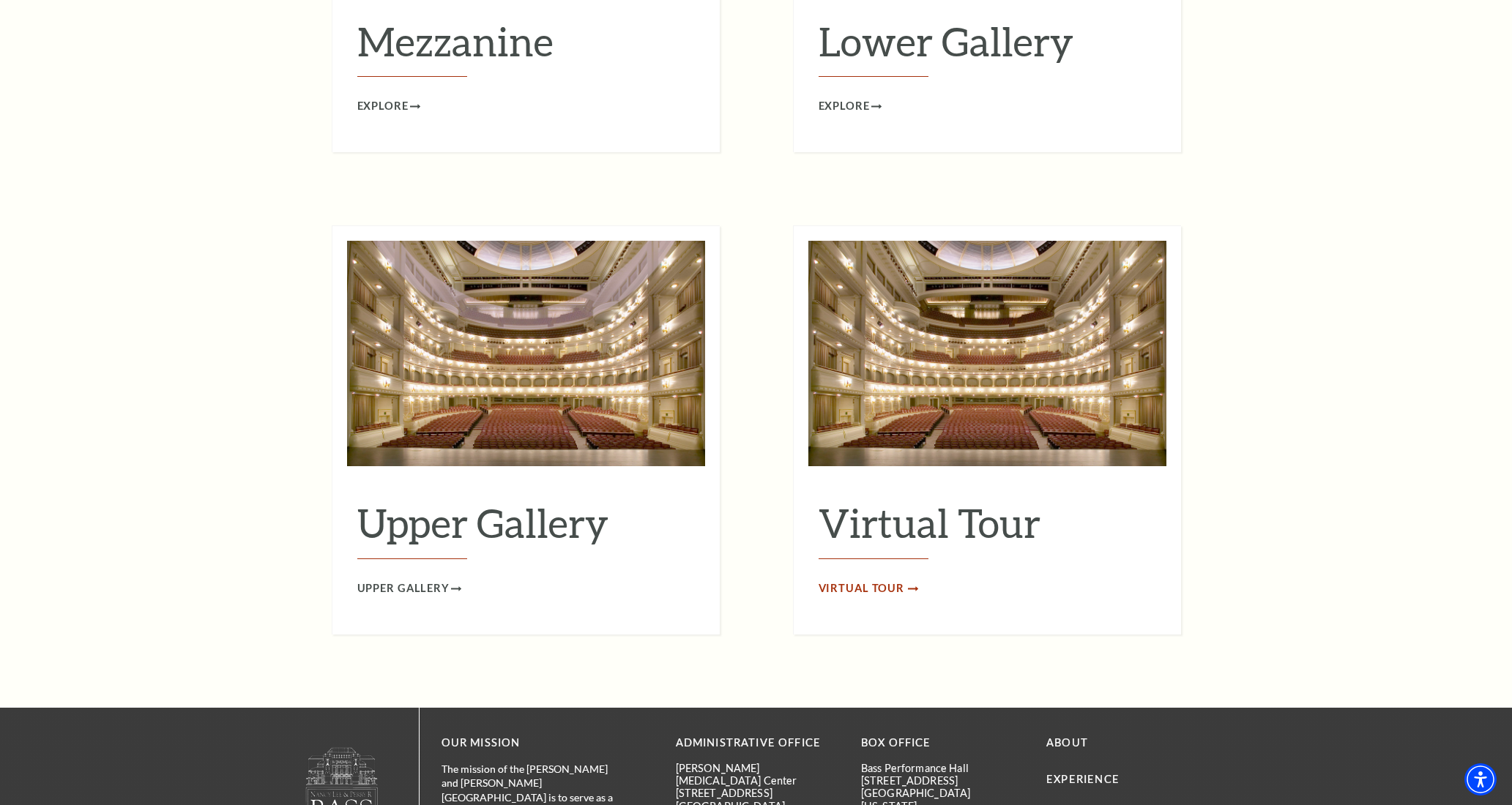
click at [867, 580] on span "Virtual Tour" at bounding box center [862, 589] width 86 height 19
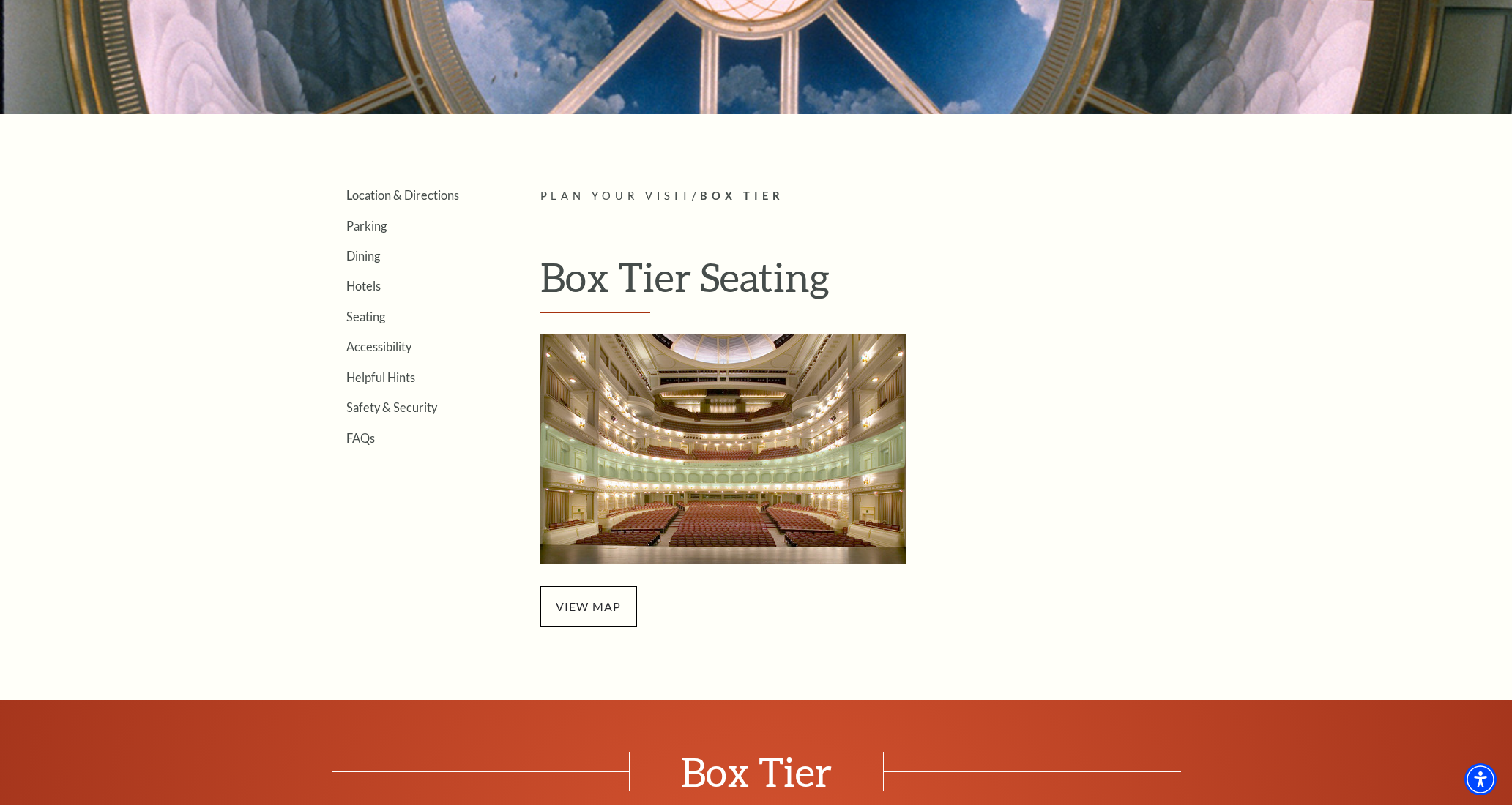
scroll to position [307, 0]
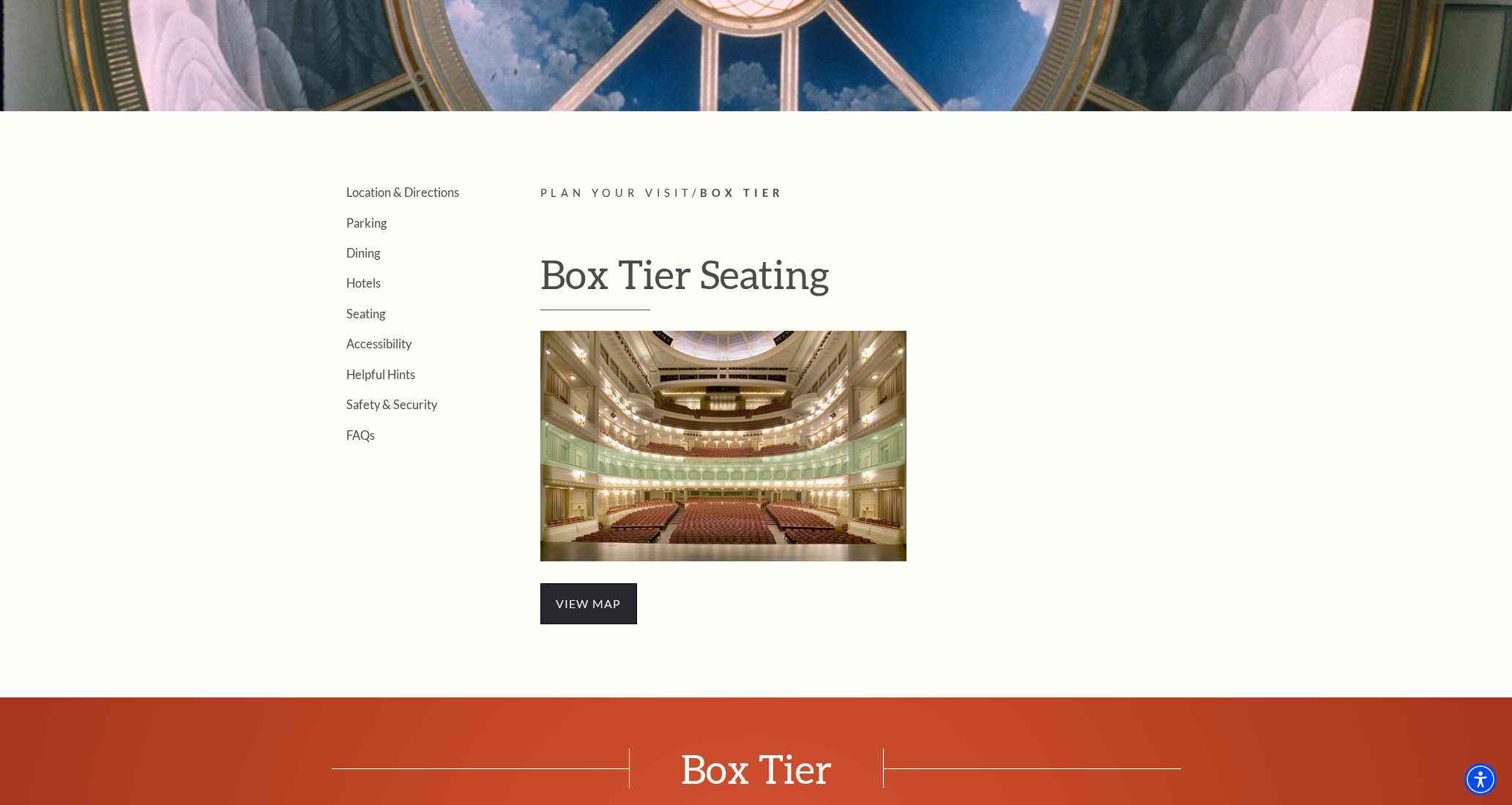
click at [602, 593] on span "view map" at bounding box center [588, 604] width 97 height 41
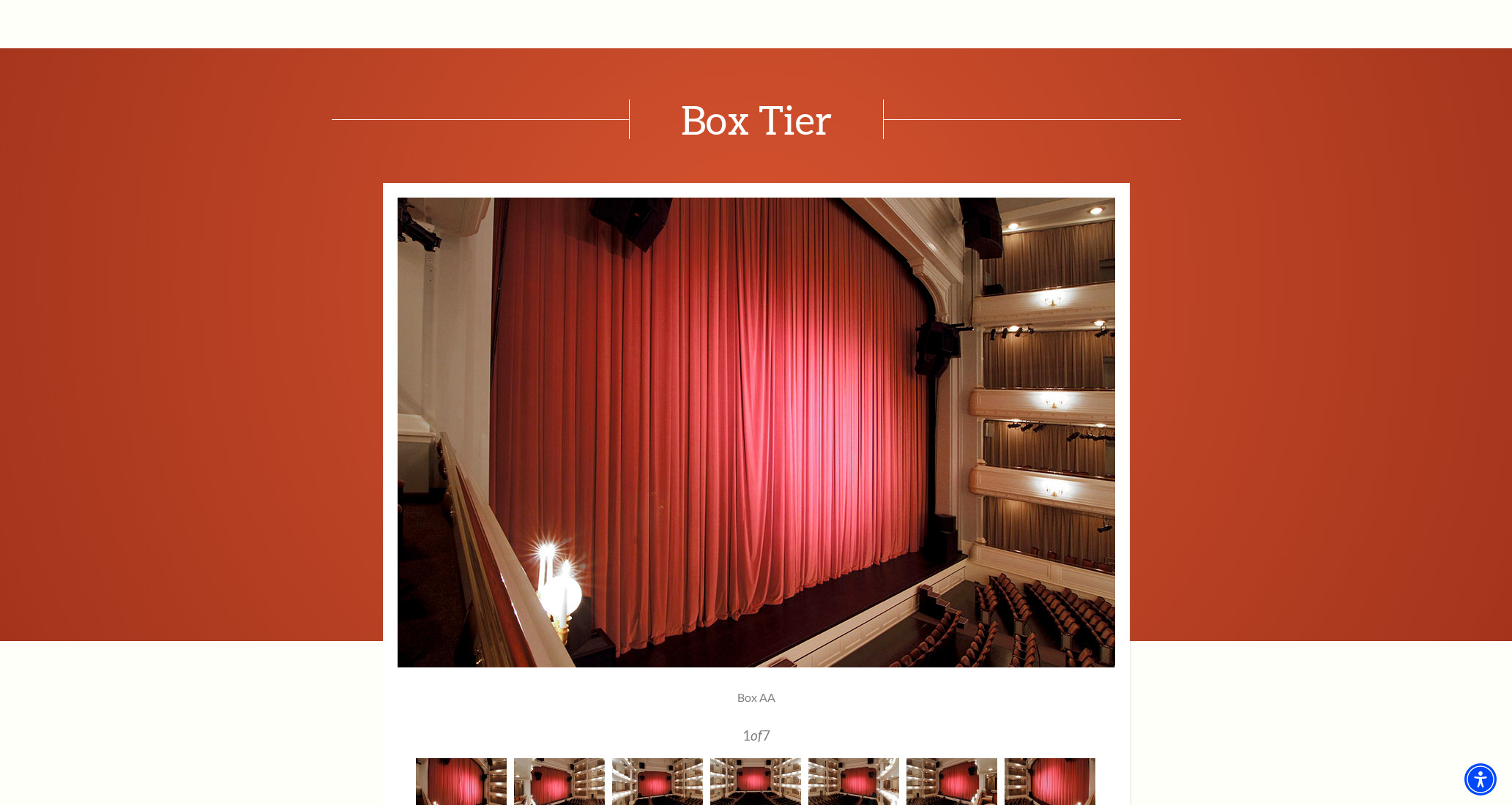
scroll to position [959, 0]
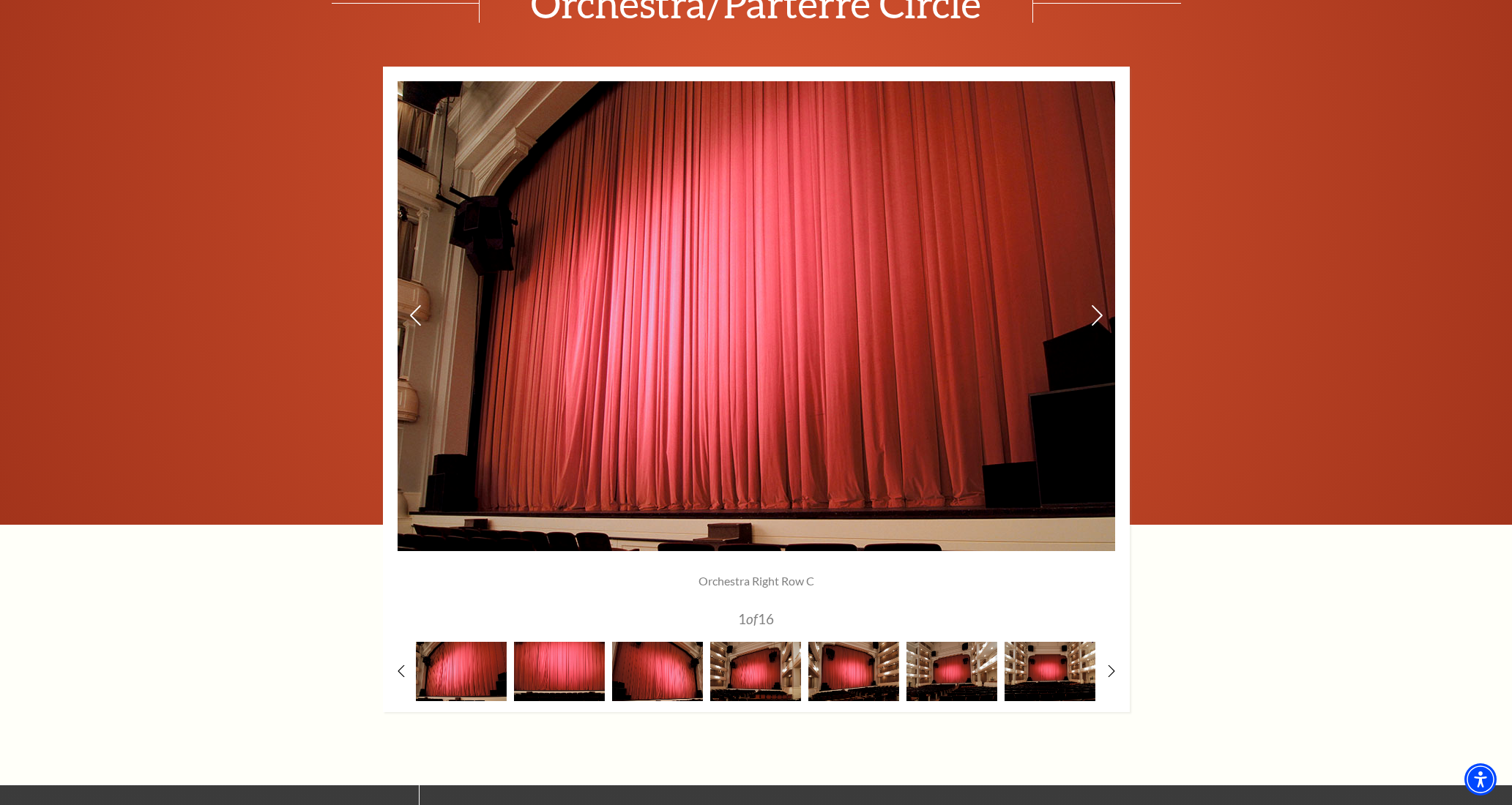
scroll to position [1072, 0]
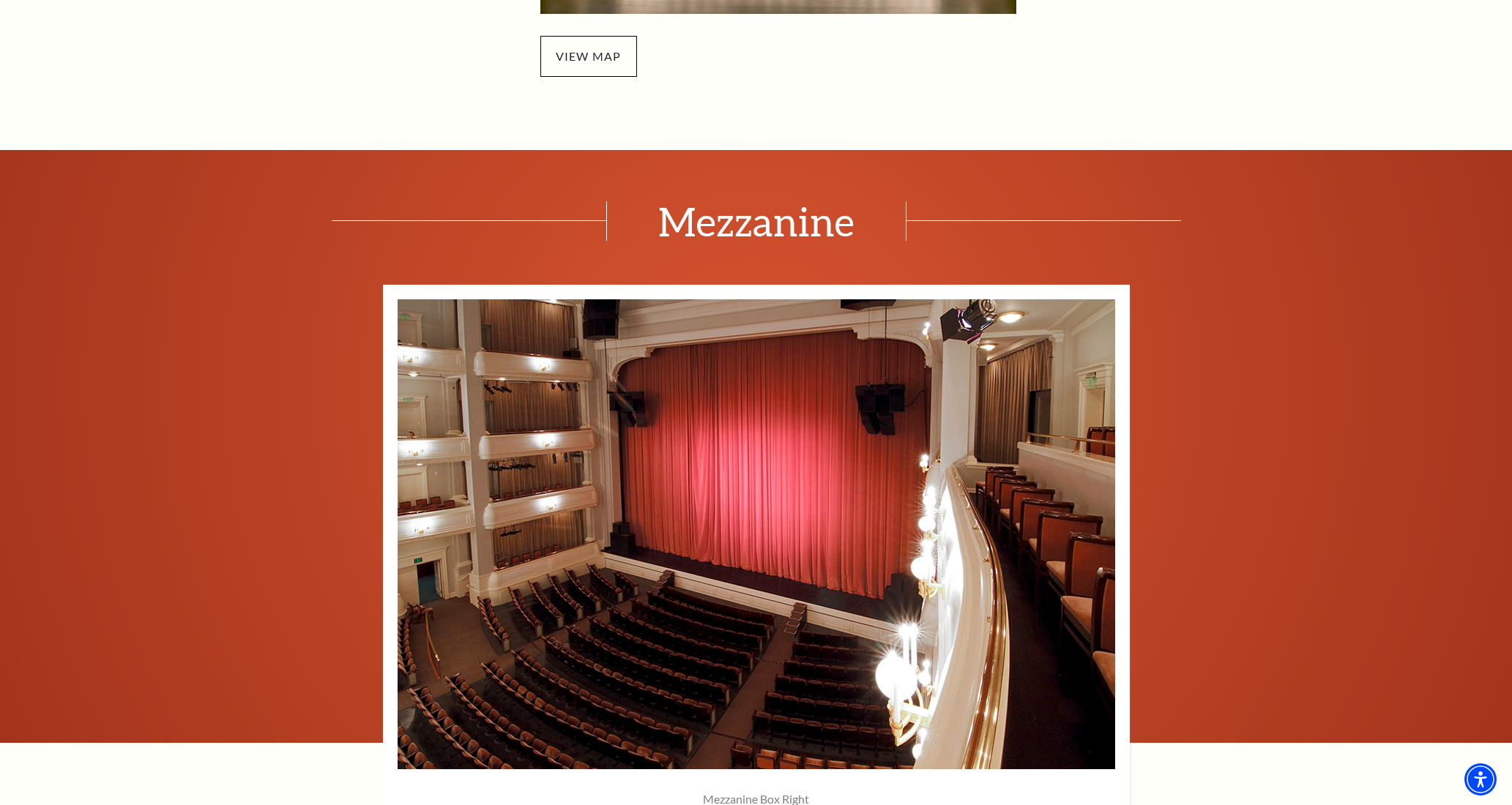
scroll to position [925, 0]
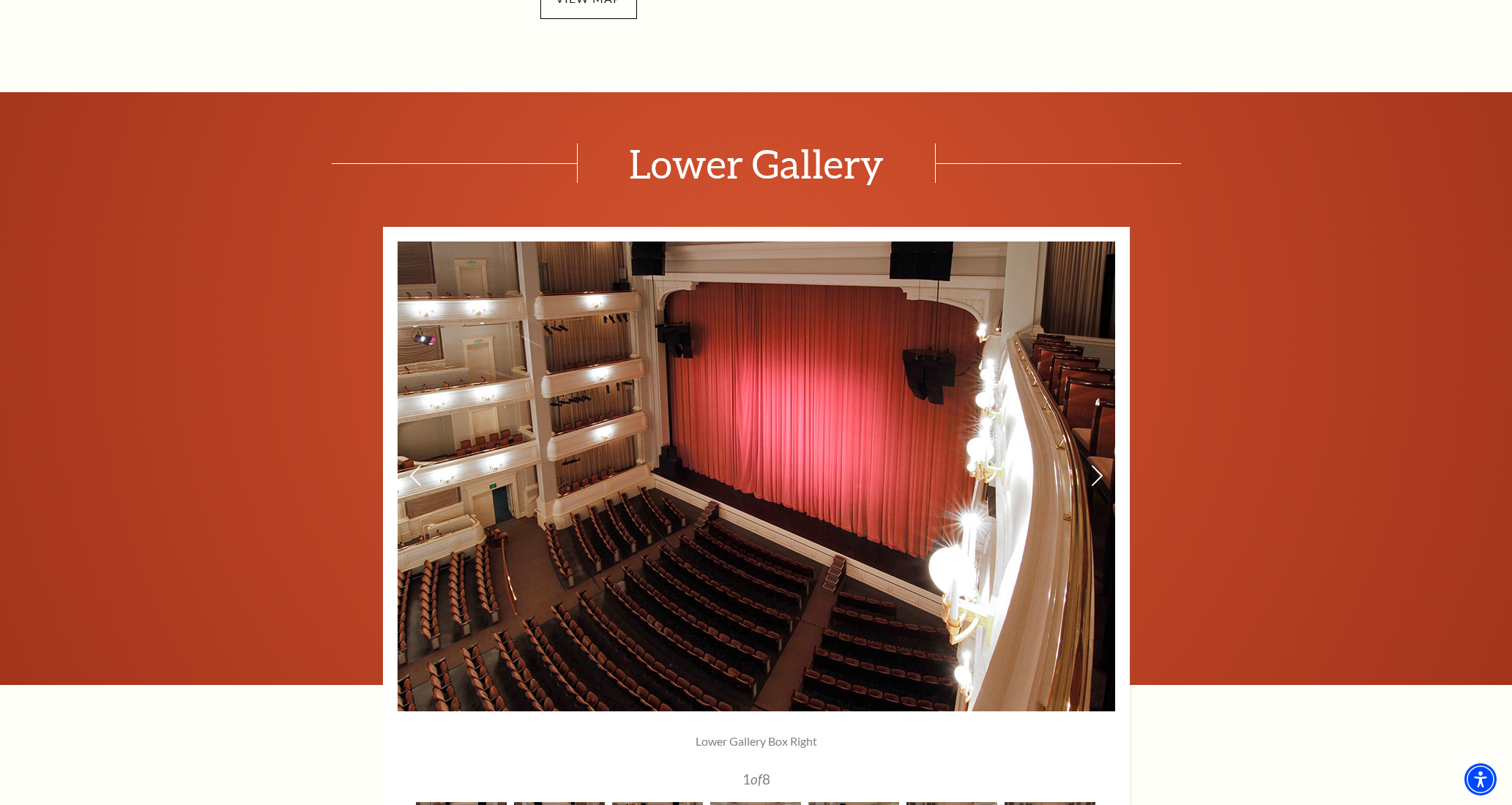
scroll to position [917, 0]
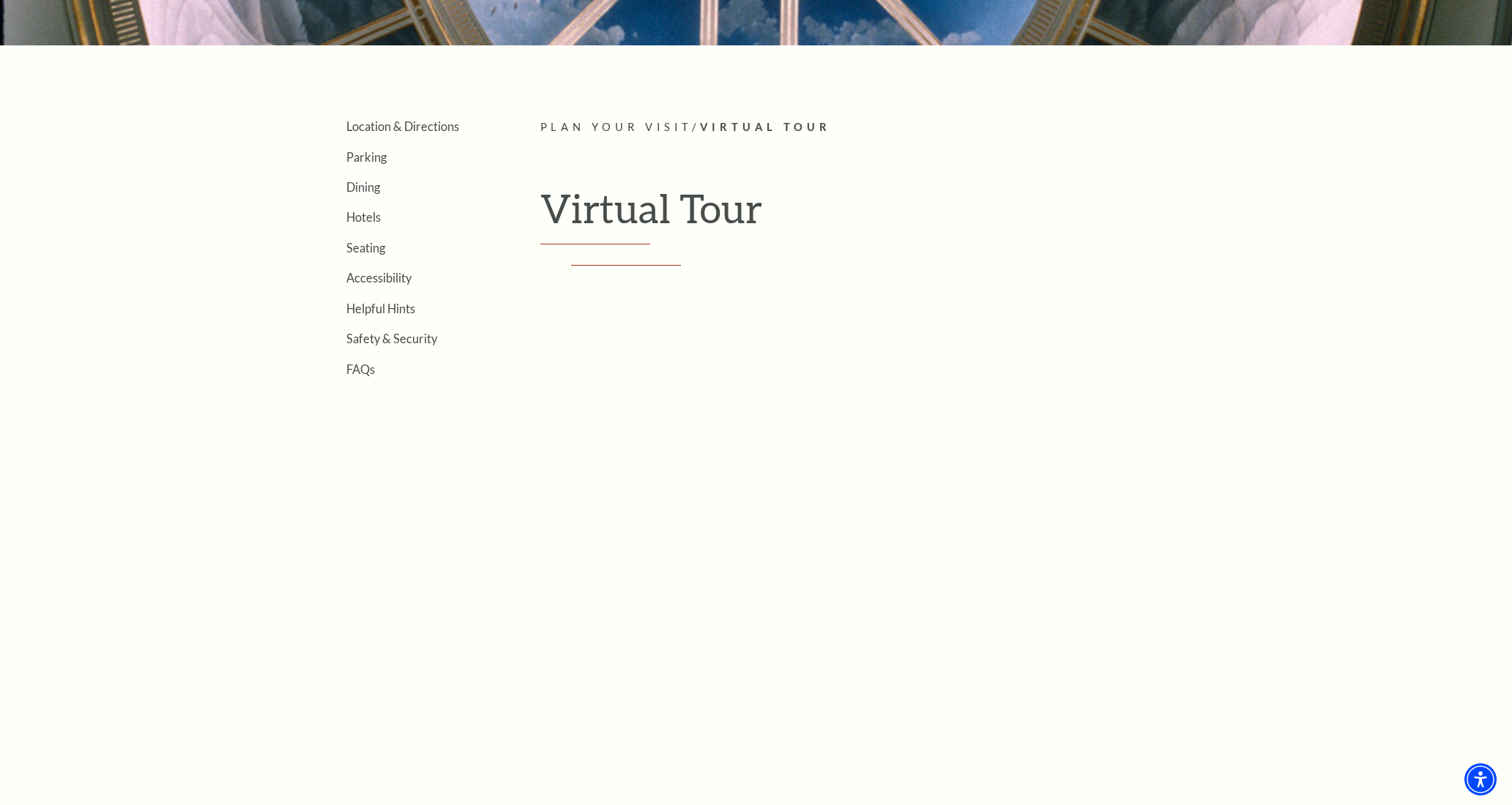
scroll to position [375, 0]
